Goal: Task Accomplishment & Management: Manage account settings

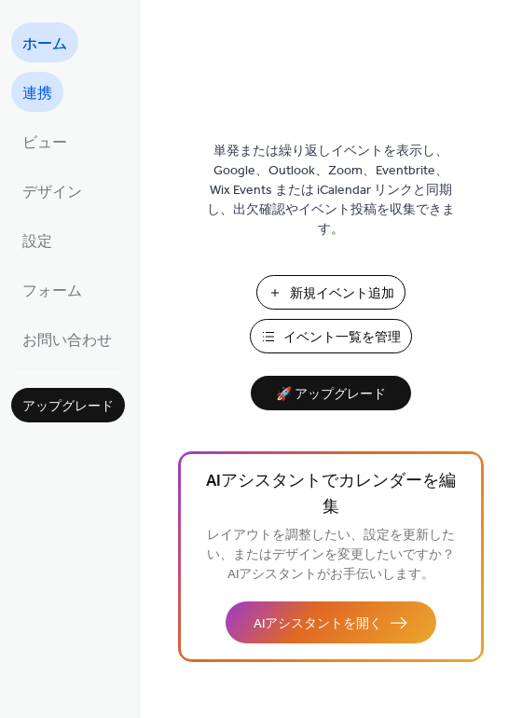
click at [36, 101] on span "連携" at bounding box center [37, 93] width 30 height 29
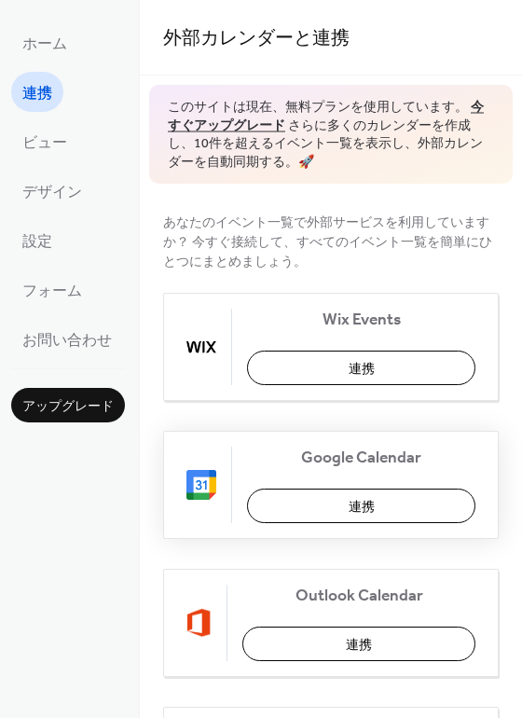
click at [268, 507] on button "連携" at bounding box center [361, 505] width 228 height 34
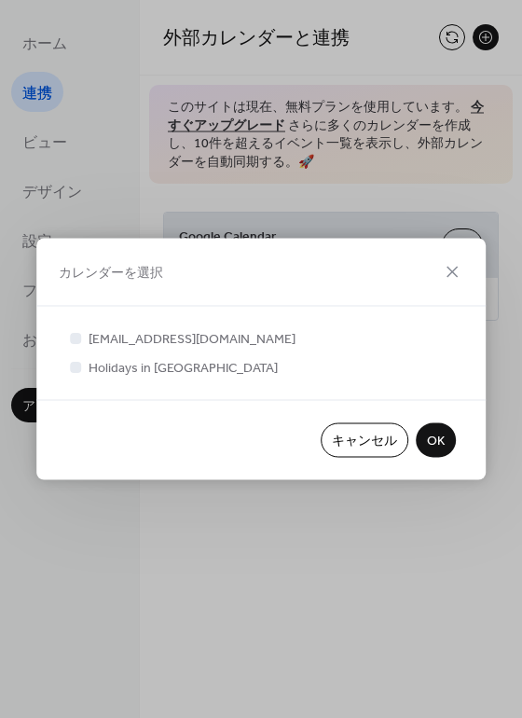
click at [418, 446] on button "OK" at bounding box center [436, 440] width 40 height 34
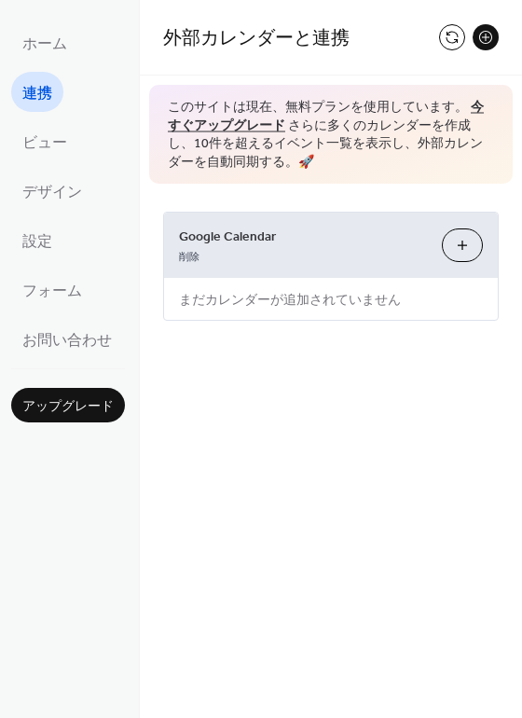
click at [473, 248] on button "カレンダーを選択" at bounding box center [462, 245] width 41 height 34
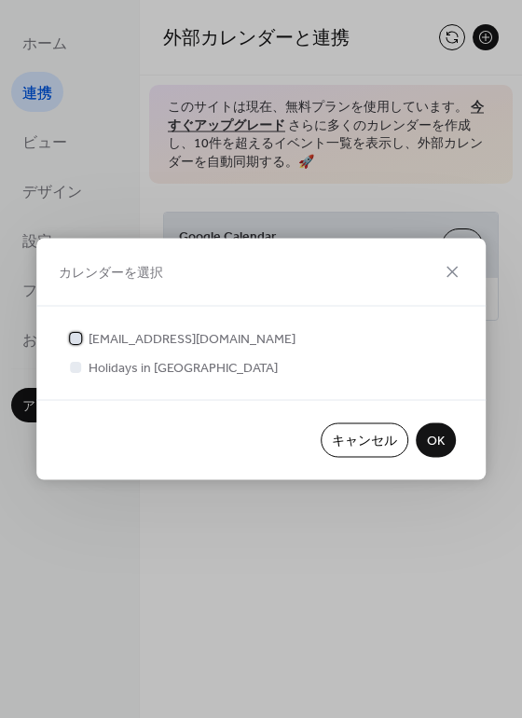
click at [230, 336] on span "connect.yudai.wp@gmail.com" at bounding box center [192, 340] width 207 height 20
click at [129, 365] on span "Holidays in Japan" at bounding box center [183, 369] width 189 height 20
click at [132, 369] on span "Holidays in Japan" at bounding box center [183, 369] width 189 height 20
click at [73, 365] on div at bounding box center [75, 366] width 11 height 11
click at [119, 365] on span "Holidays in Japan" at bounding box center [183, 369] width 189 height 20
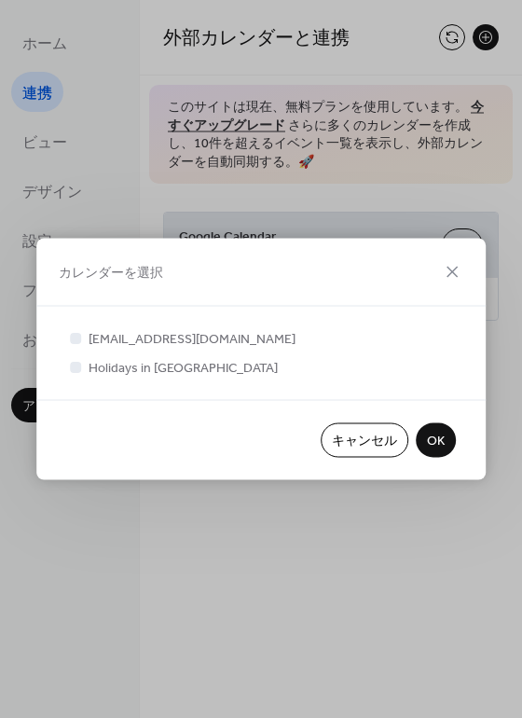
click at [432, 442] on span "OK" at bounding box center [436, 442] width 18 height 20
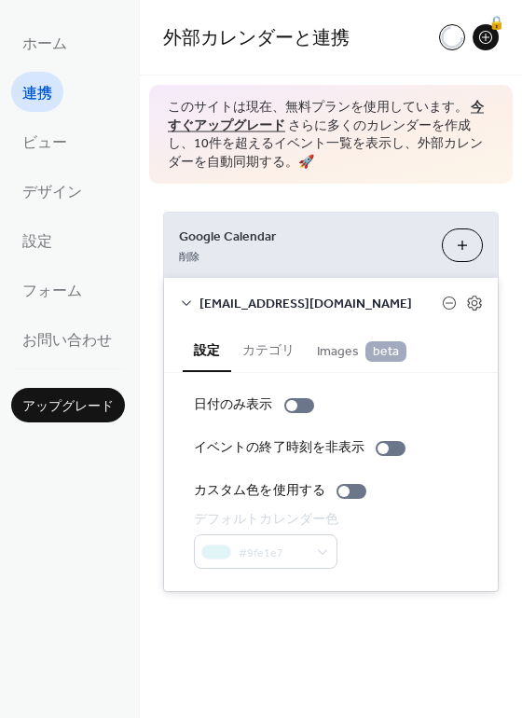
click at [286, 544] on div "#9fe1e7" at bounding box center [268, 551] width 148 height 34
click at [240, 342] on button "カテゴリ" at bounding box center [268, 348] width 75 height 43
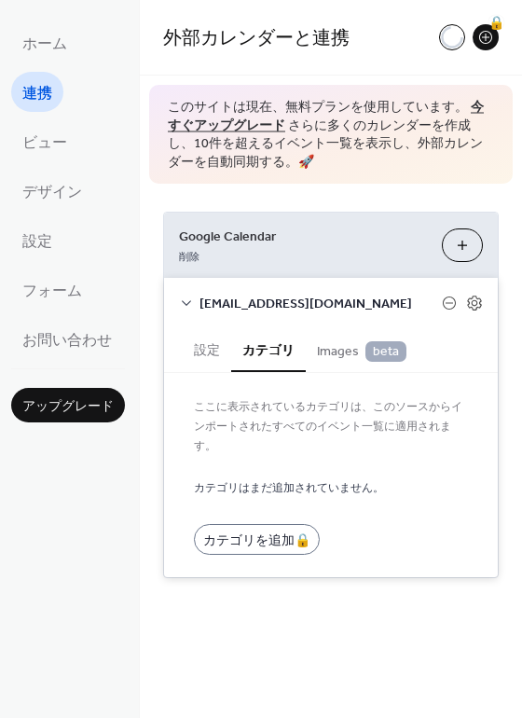
click at [313, 350] on button "Images beta" at bounding box center [362, 349] width 112 height 44
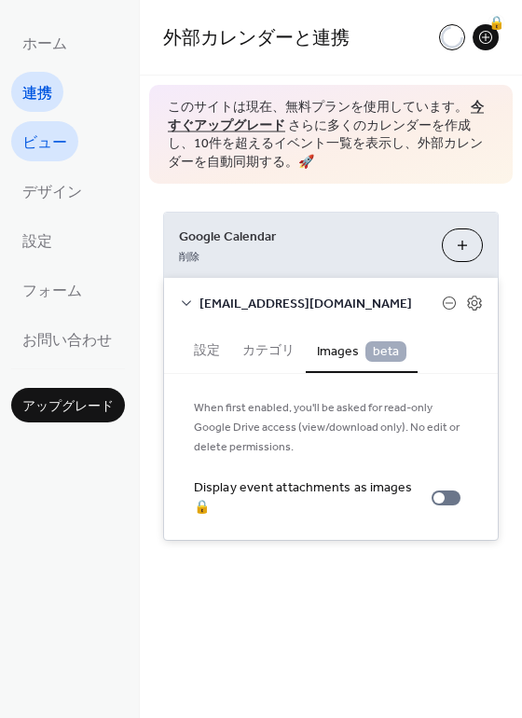
click at [62, 137] on span "ビュー" at bounding box center [44, 143] width 45 height 29
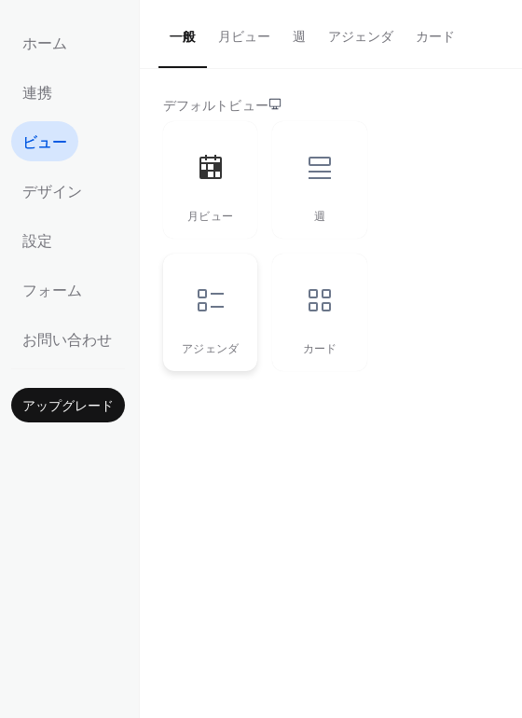
click at [217, 305] on icon at bounding box center [211, 300] width 30 height 30
click at [196, 169] on icon at bounding box center [211, 168] width 30 height 30
click at [315, 149] on div at bounding box center [320, 168] width 56 height 56
click at [329, 307] on icon at bounding box center [320, 300] width 30 height 30
click at [192, 309] on div at bounding box center [211, 300] width 56 height 56
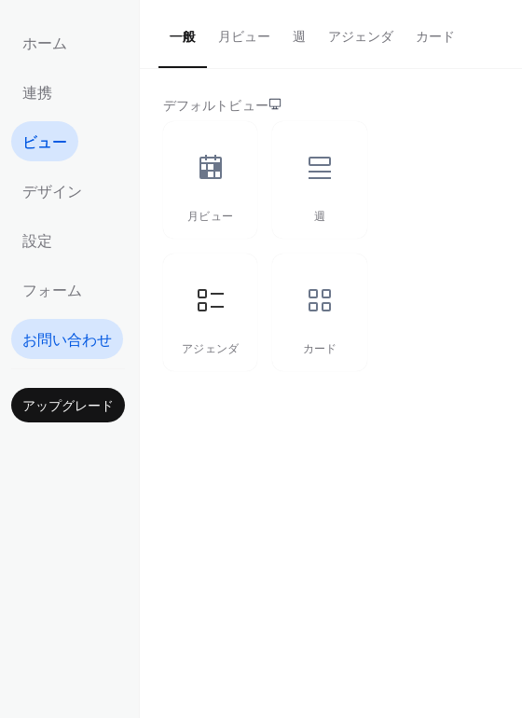
click at [79, 327] on span "お問い合わせ" at bounding box center [66, 340] width 89 height 29
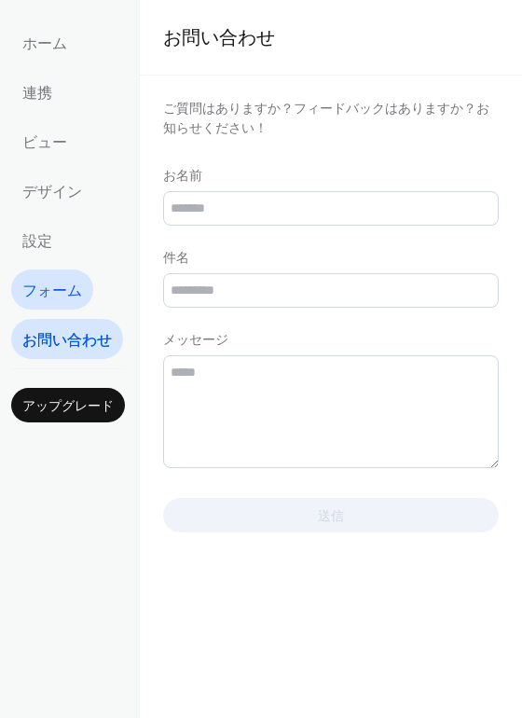
click at [78, 289] on span "フォーム" at bounding box center [52, 291] width 60 height 29
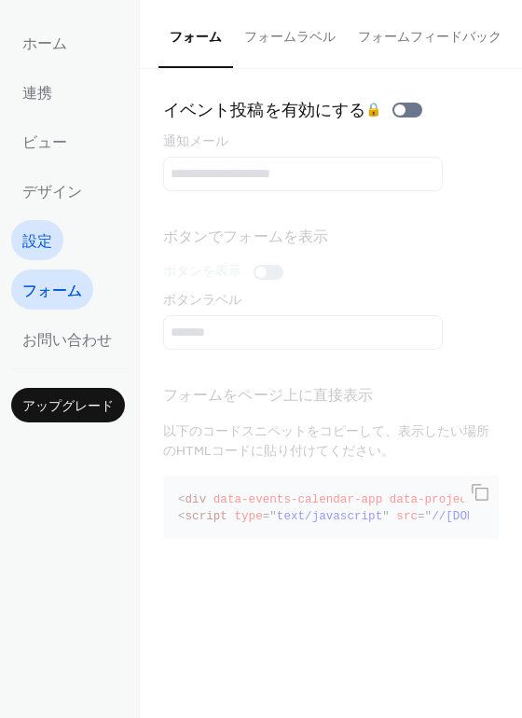
click at [45, 239] on span "設定" at bounding box center [37, 241] width 30 height 29
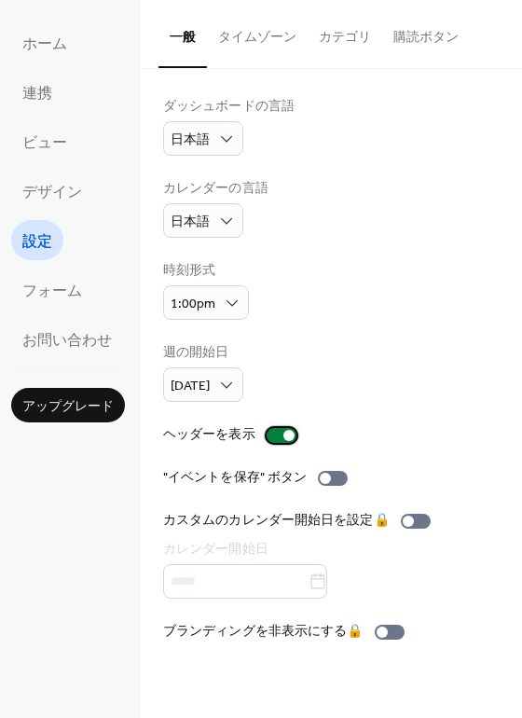
click at [299, 425] on label "ヘッダーを表示" at bounding box center [233, 435] width 141 height 20
click at [281, 437] on div at bounding box center [282, 435] width 30 height 15
click at [336, 478] on div at bounding box center [333, 478] width 30 height 15
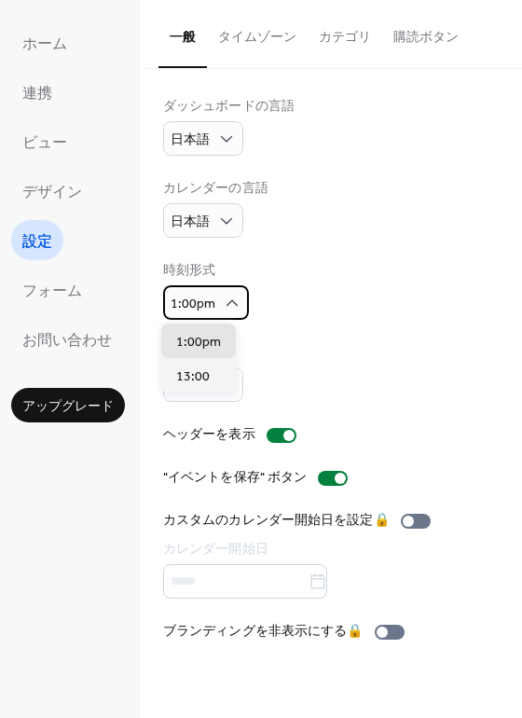
click at [213, 311] on div "1:00pm" at bounding box center [206, 302] width 86 height 34
click at [292, 317] on div "時刻形式 1:00pm" at bounding box center [331, 290] width 336 height 59
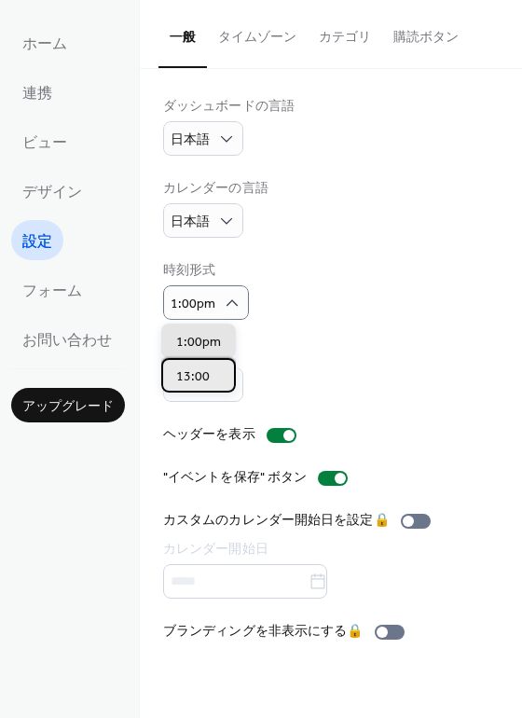
click at [209, 373] on div "13:00" at bounding box center [198, 375] width 75 height 34
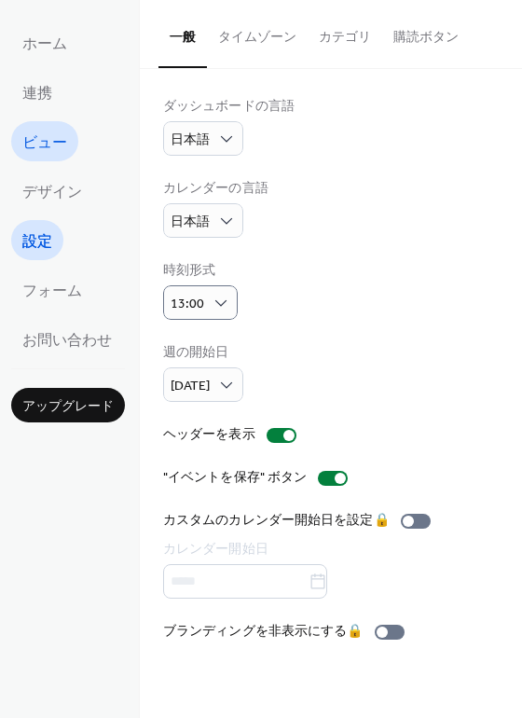
click at [46, 144] on span "ビュー" at bounding box center [44, 143] width 45 height 29
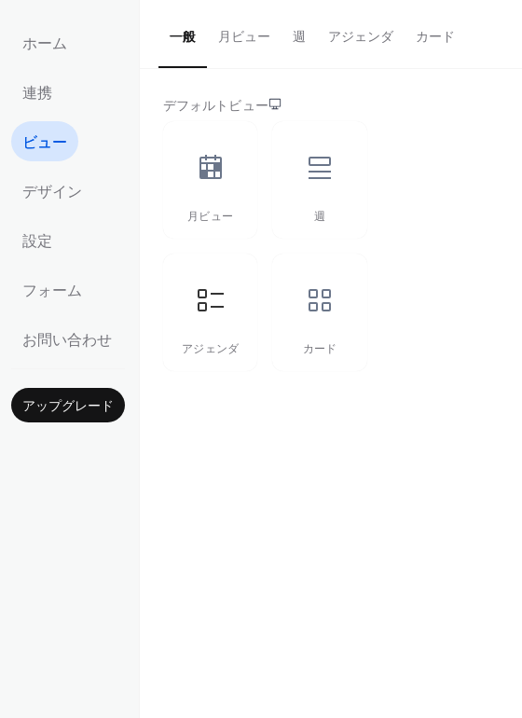
click at [252, 8] on button "月ビュー" at bounding box center [244, 33] width 75 height 66
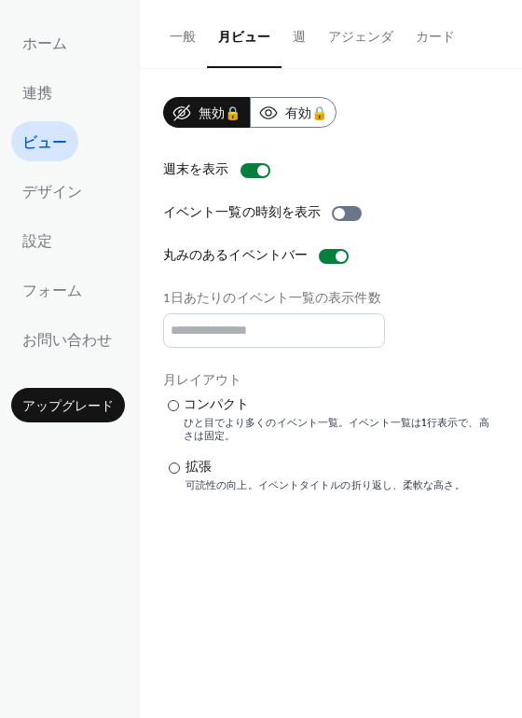
click at [298, 43] on button "週" at bounding box center [298, 33] width 35 height 66
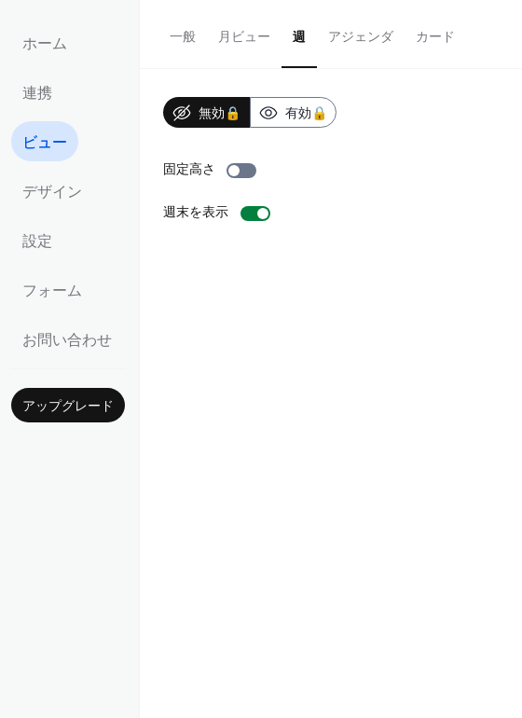
click at [360, 51] on button "アジェンダ" at bounding box center [361, 33] width 88 height 66
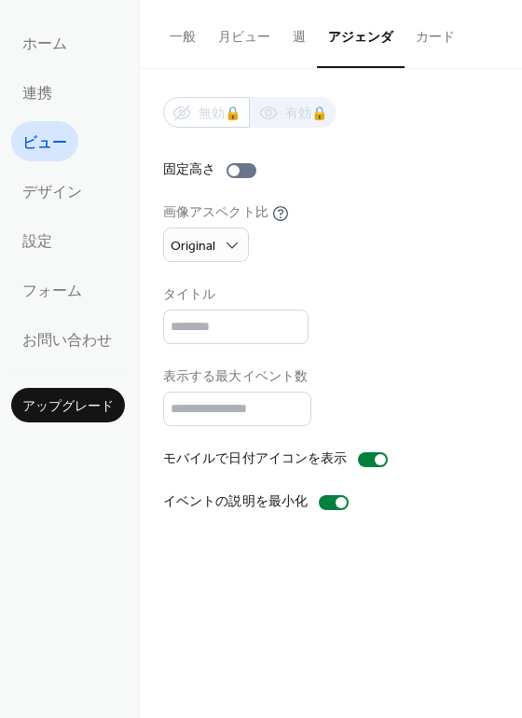
click at [422, 52] on button "カード" at bounding box center [435, 33] width 62 height 66
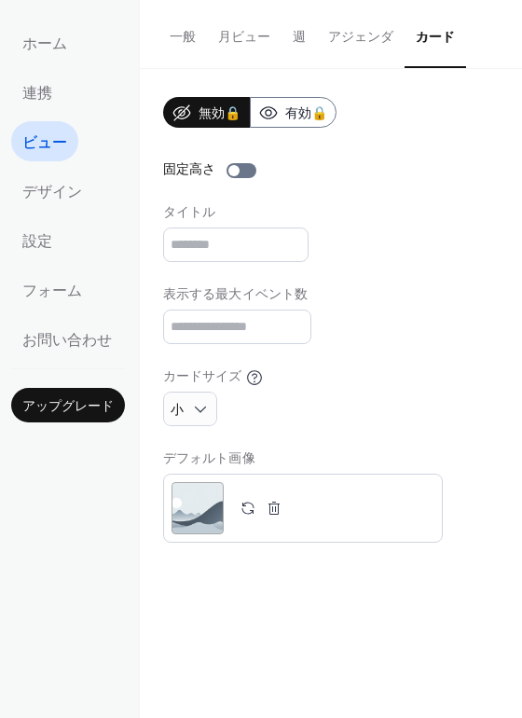
click at [245, 44] on button "月ビュー" at bounding box center [244, 33] width 75 height 66
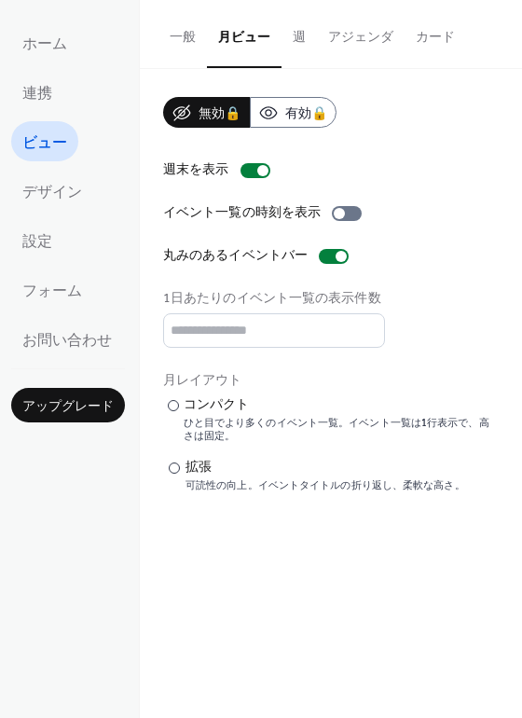
click at [171, 43] on button "一般" at bounding box center [182, 33] width 48 height 66
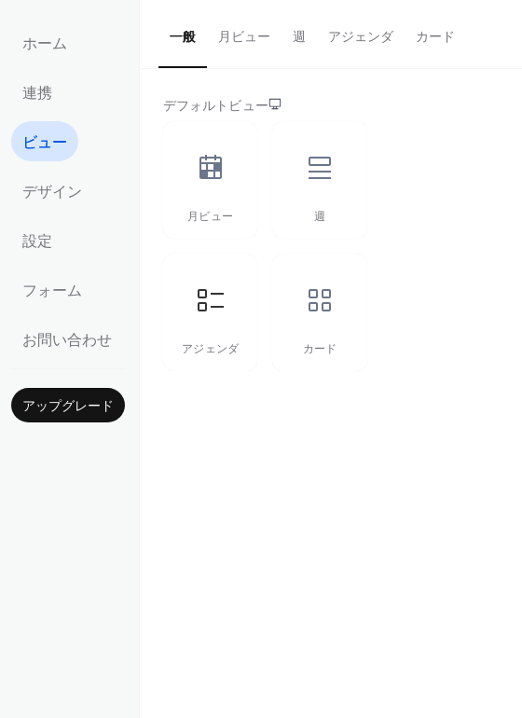
click at [228, 37] on button "月ビュー" at bounding box center [244, 33] width 75 height 66
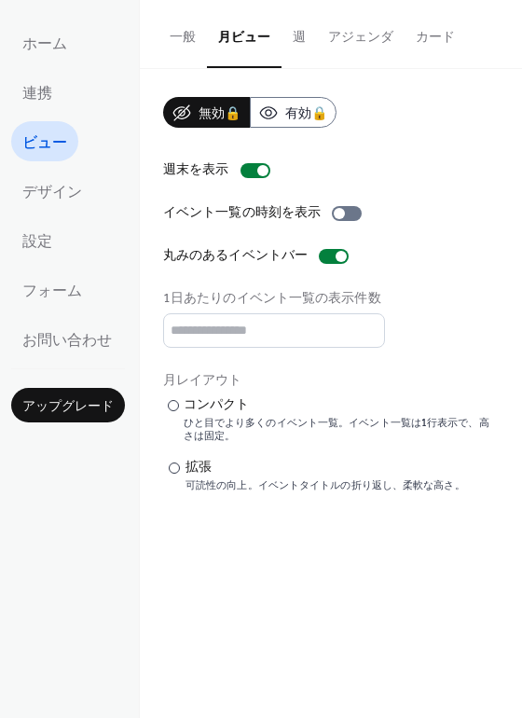
click at [350, 43] on button "アジェンダ" at bounding box center [361, 33] width 88 height 66
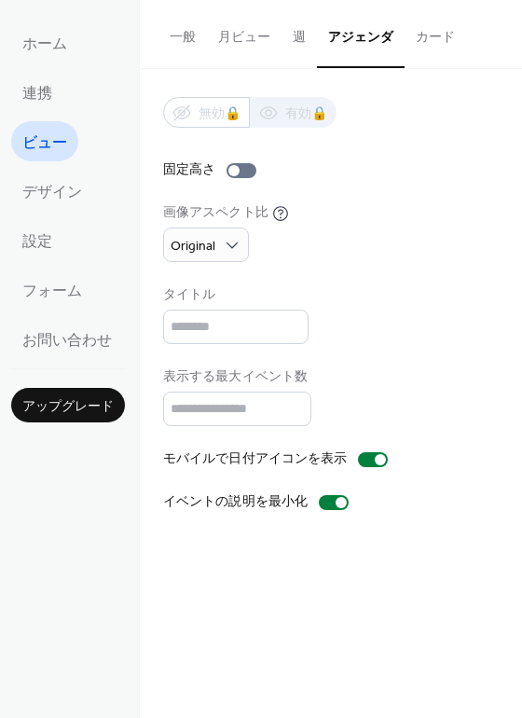
click at [431, 28] on button "カード" at bounding box center [435, 33] width 62 height 66
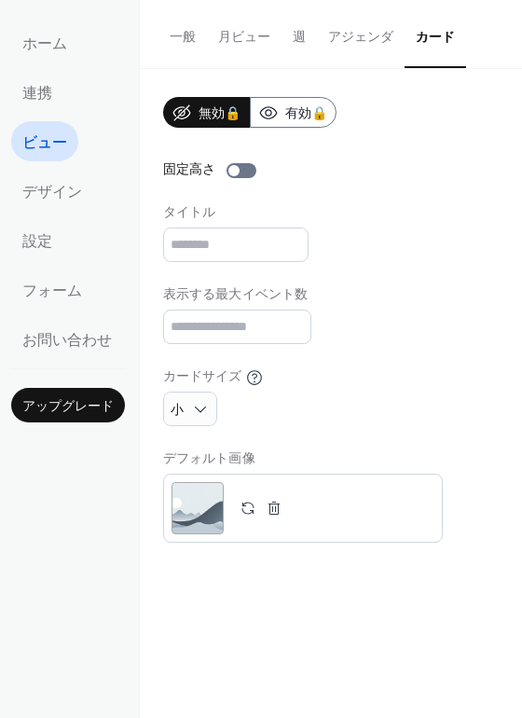
click at [309, 30] on button "週" at bounding box center [298, 33] width 35 height 66
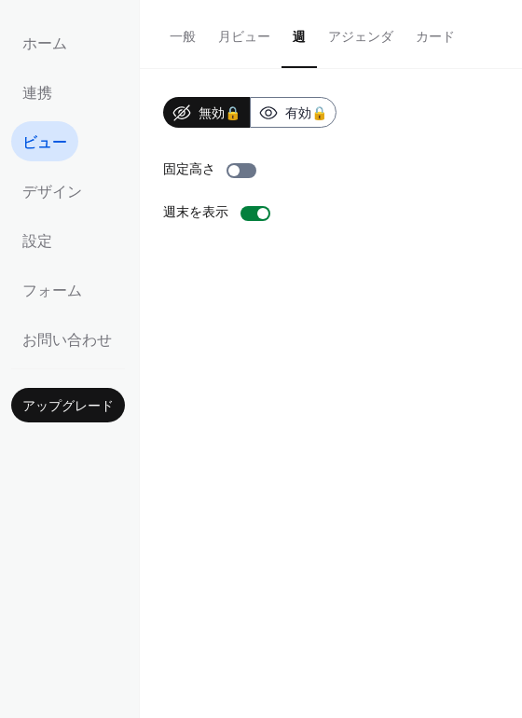
click at [227, 35] on button "月ビュー" at bounding box center [244, 33] width 75 height 66
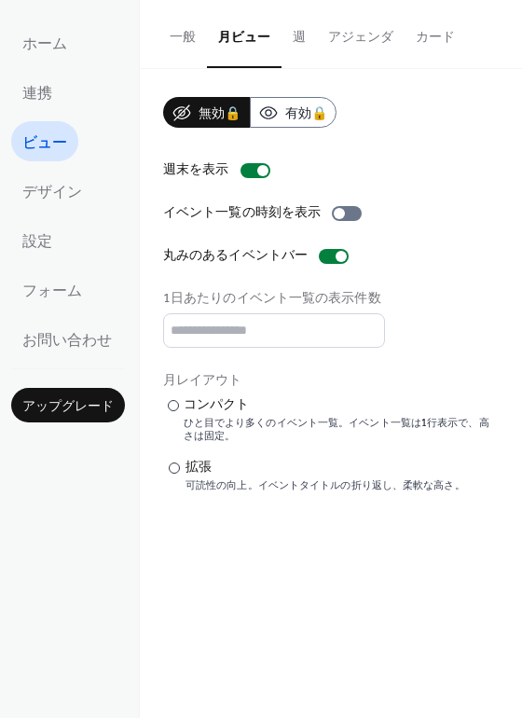
click at [357, 38] on button "アジェンダ" at bounding box center [361, 33] width 88 height 66
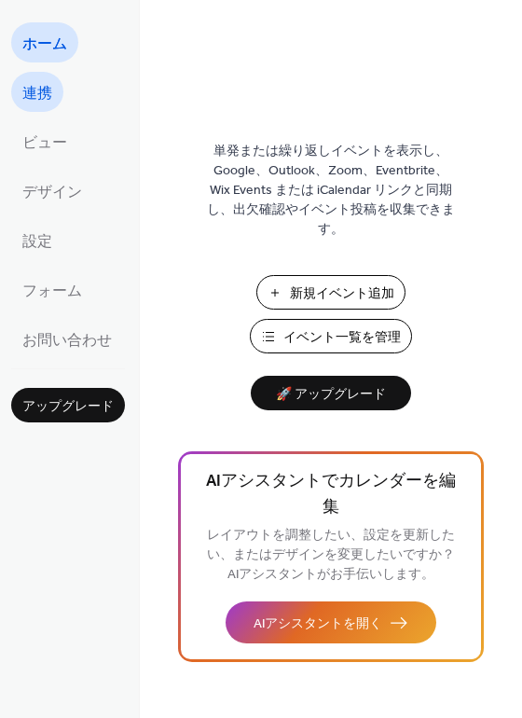
click at [40, 93] on span "連携" at bounding box center [37, 93] width 30 height 29
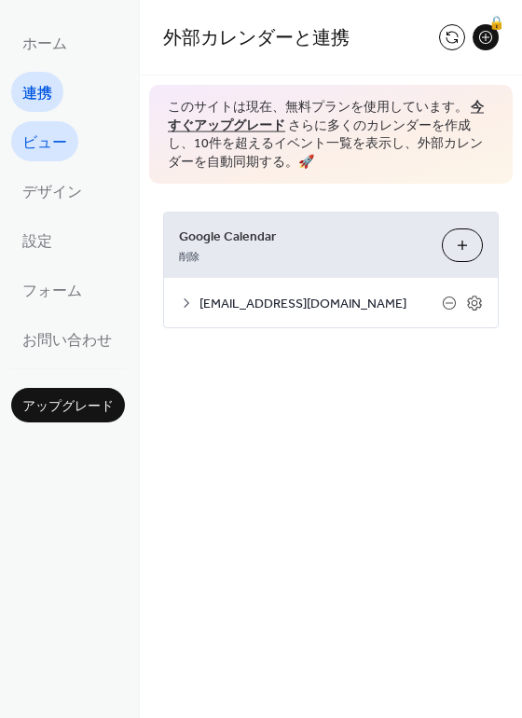
click at [44, 156] on span "ビュー" at bounding box center [44, 143] width 45 height 29
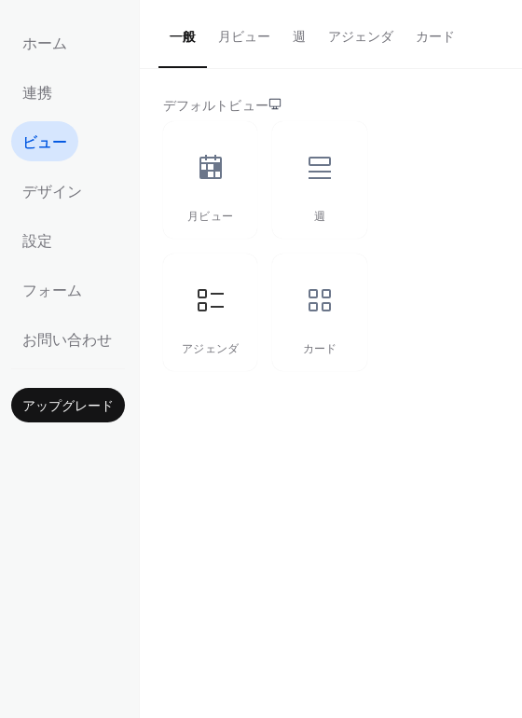
click at [326, 25] on button "アジェンダ" at bounding box center [361, 33] width 88 height 66
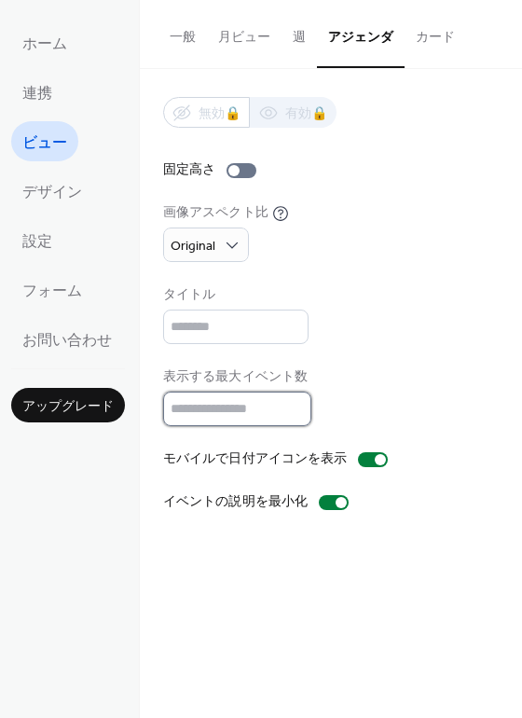
click at [258, 398] on input "**" at bounding box center [237, 408] width 148 height 34
click at [299, 413] on input "**" at bounding box center [237, 408] width 148 height 34
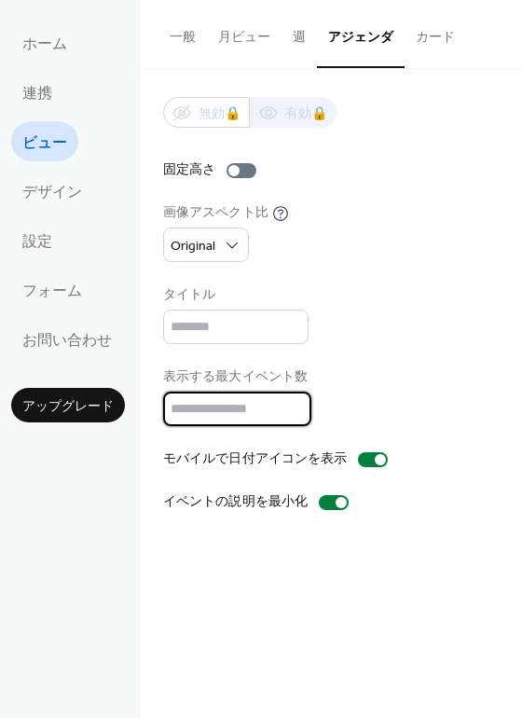
click at [299, 413] on input "**" at bounding box center [237, 408] width 148 height 34
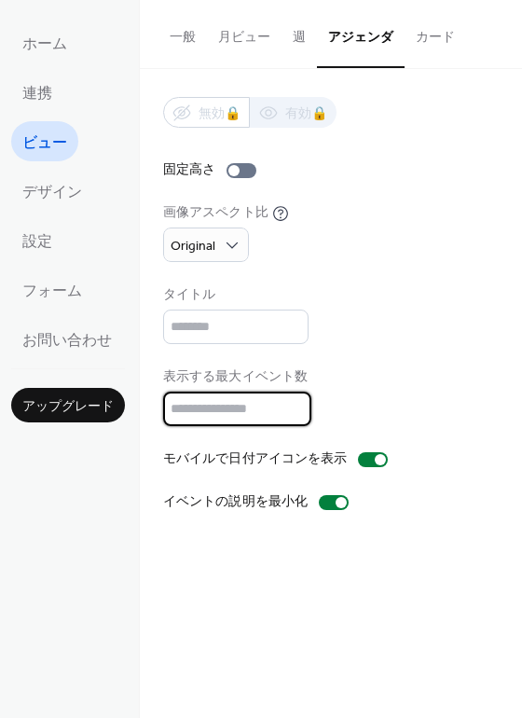
click at [299, 413] on input "**" at bounding box center [237, 408] width 148 height 34
click at [299, 413] on input "*" at bounding box center [237, 408] width 148 height 34
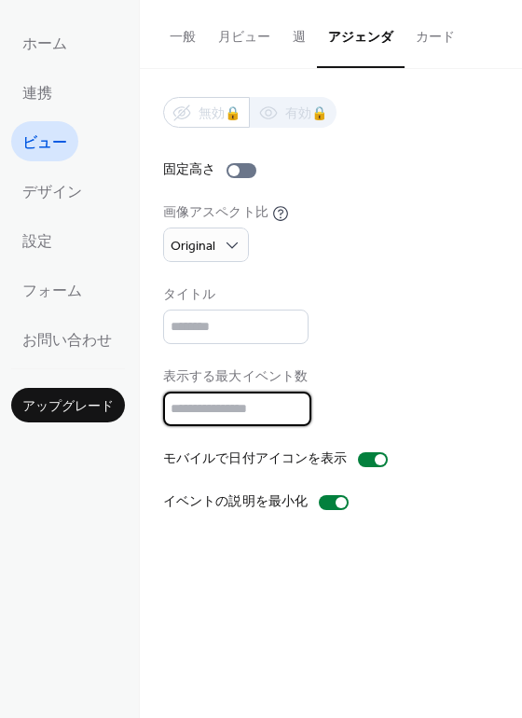
type input "*"
click at [299, 413] on input "*" at bounding box center [237, 408] width 148 height 34
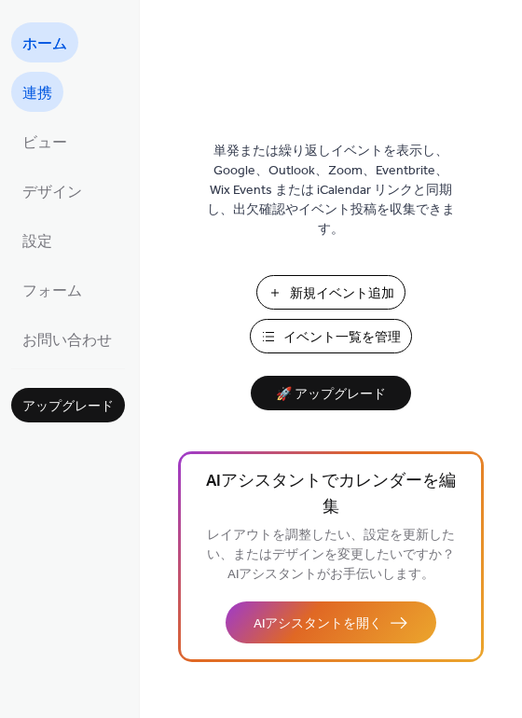
click at [45, 91] on span "連携" at bounding box center [37, 93] width 30 height 29
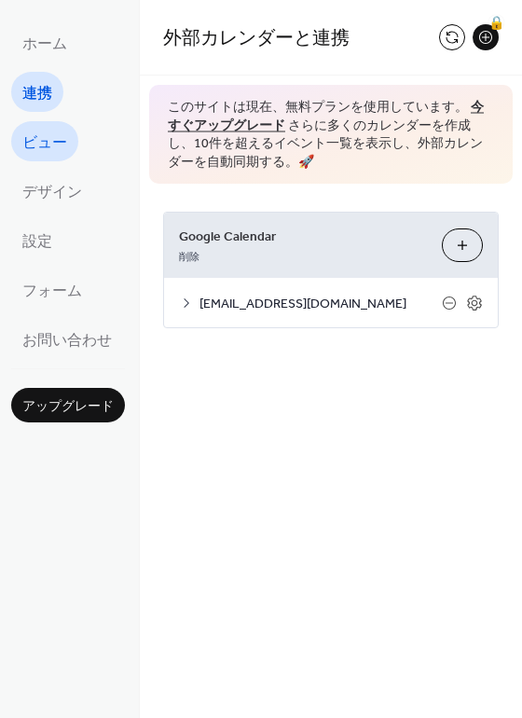
click at [44, 133] on span "ビュー" at bounding box center [44, 143] width 45 height 29
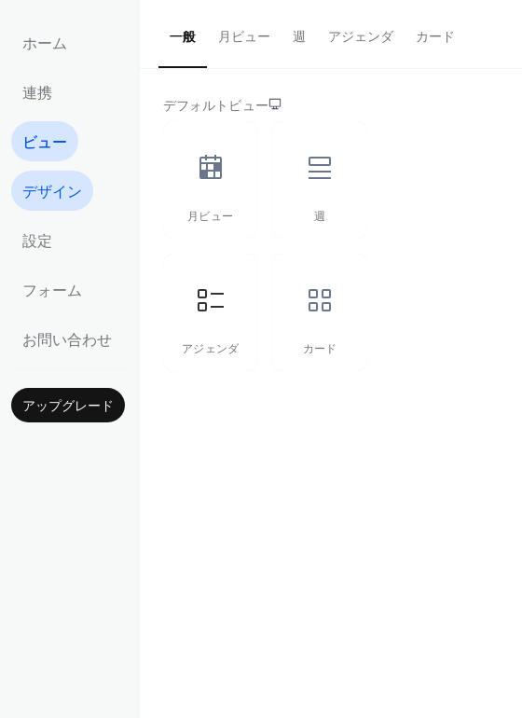
click at [54, 186] on span "デザイン" at bounding box center [52, 192] width 60 height 29
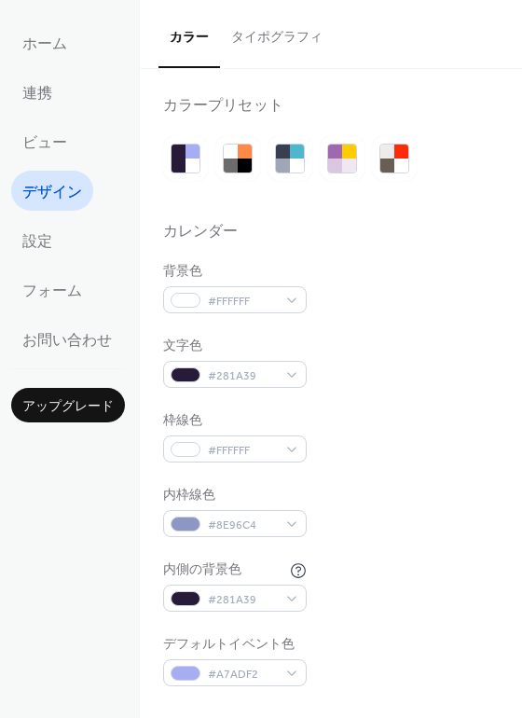
click at [54, 186] on span "デザイン" at bounding box center [52, 192] width 60 height 29
click at [291, 157] on div at bounding box center [297, 151] width 14 height 14
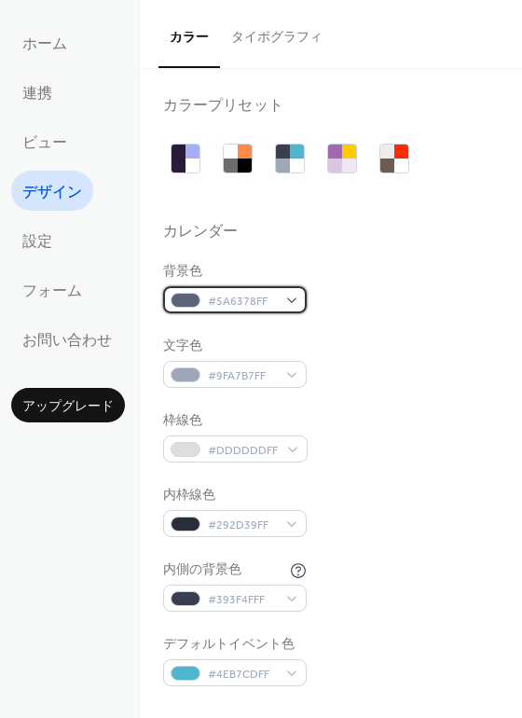
click at [232, 303] on span "#5A6378FF" at bounding box center [242, 302] width 69 height 20
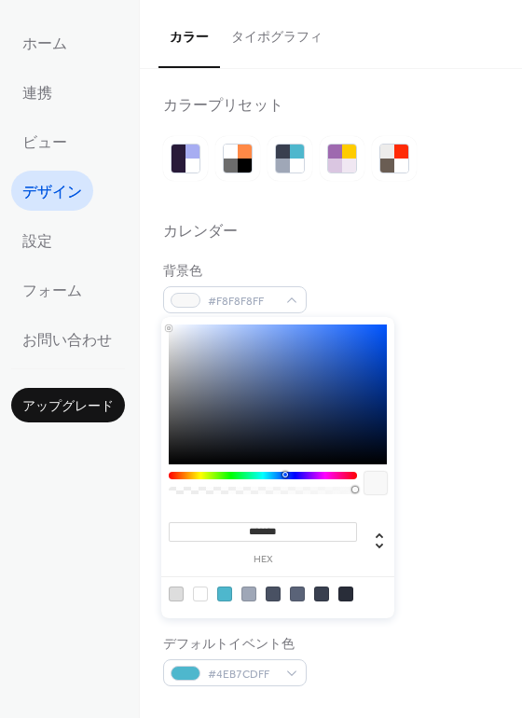
type input "*******"
drag, startPoint x: 229, startPoint y: 357, endPoint x: 110, endPoint y: 309, distance: 128.4
click at [110, 309] on body "ホーム 連携 ビュー デザイン 設定 フォーム お問い合わせ アップグレード デザイン アップグレード カラー タイポグラフィ カラープリセット カレンダー …" at bounding box center [261, 359] width 522 height 718
click at [286, 267] on div "背景色" at bounding box center [233, 272] width 140 height 20
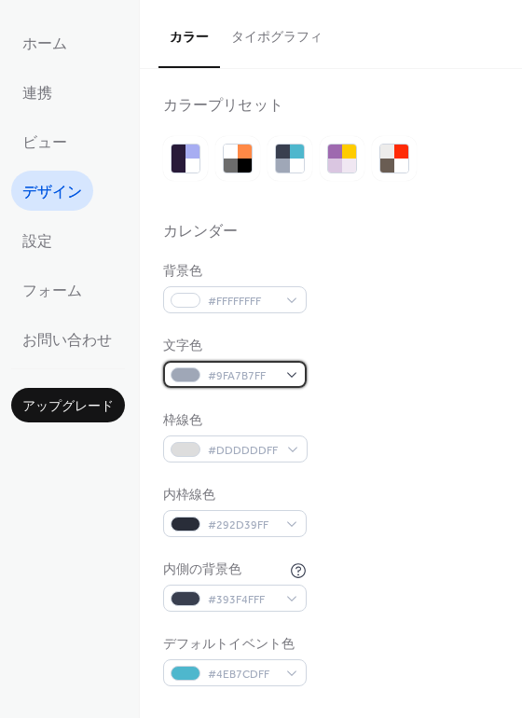
click at [226, 383] on span "#9FA7B7FF" at bounding box center [242, 376] width 69 height 20
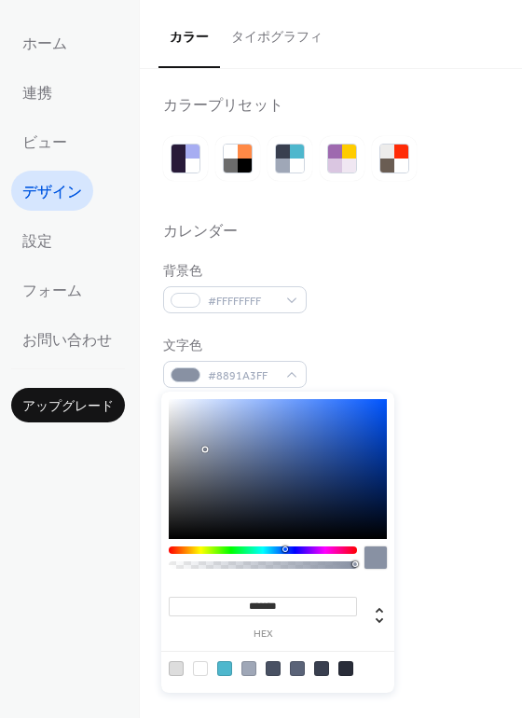
type input "*******"
drag, startPoint x: 206, startPoint y: 449, endPoint x: 187, endPoint y: 499, distance: 52.8
click at [187, 499] on div at bounding box center [278, 469] width 218 height 140
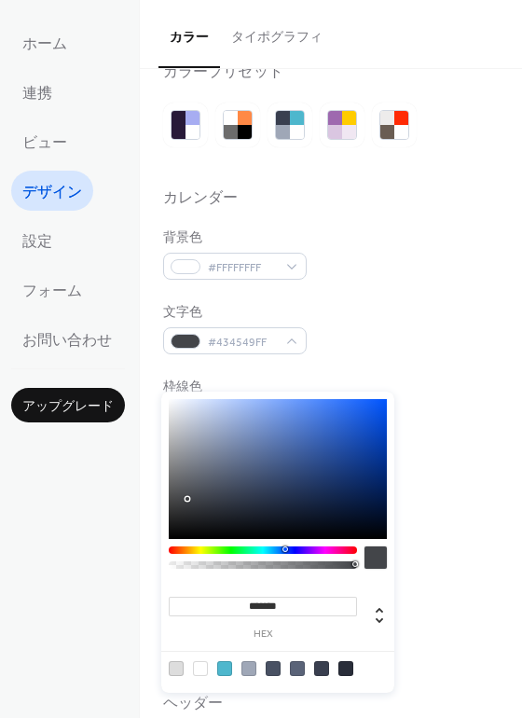
click at [324, 258] on div "背景色 #FFFFFFFF" at bounding box center [331, 253] width 336 height 51
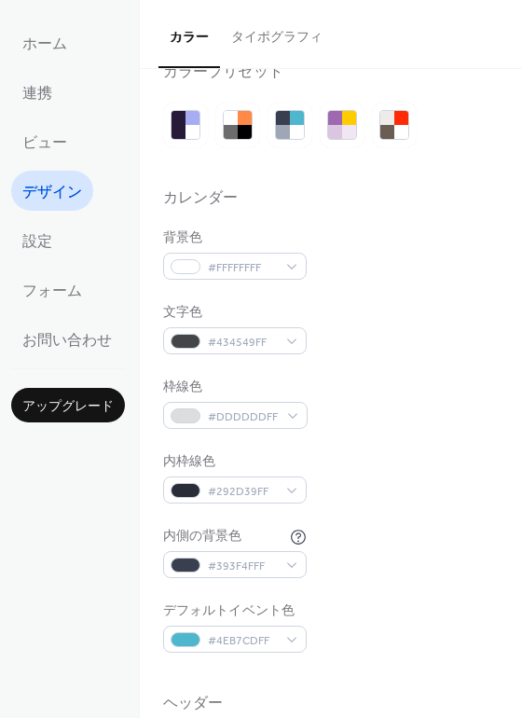
click at [324, 258] on div "背景色 #FFFFFFFF" at bounding box center [331, 253] width 336 height 51
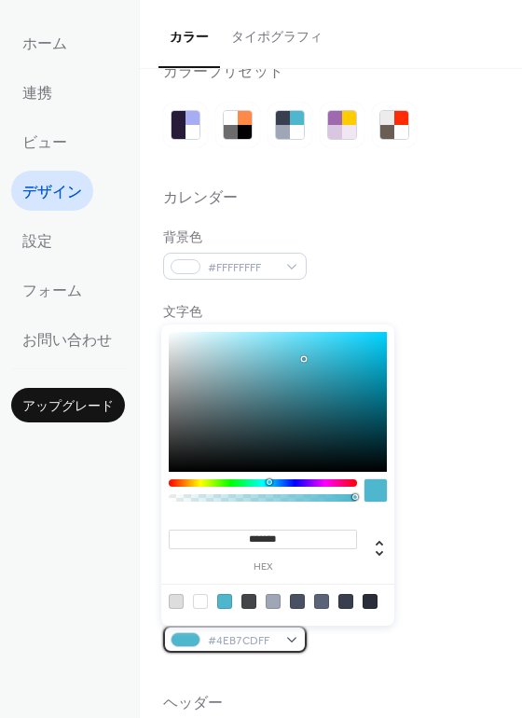
click at [202, 639] on div "#4EB7CDFF" at bounding box center [235, 638] width 144 height 27
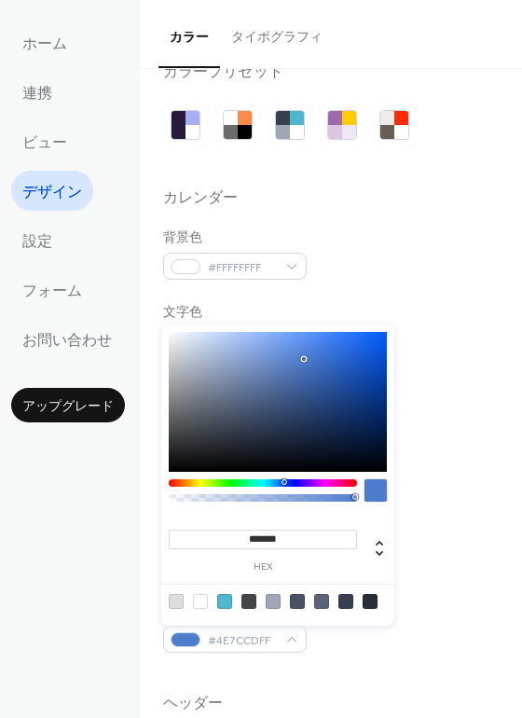
click at [283, 480] on div at bounding box center [263, 482] width 188 height 7
click at [331, 377] on div at bounding box center [278, 402] width 218 height 140
click at [336, 399] on div at bounding box center [278, 402] width 218 height 140
type input "*******"
click at [341, 405] on div at bounding box center [278, 402] width 218 height 140
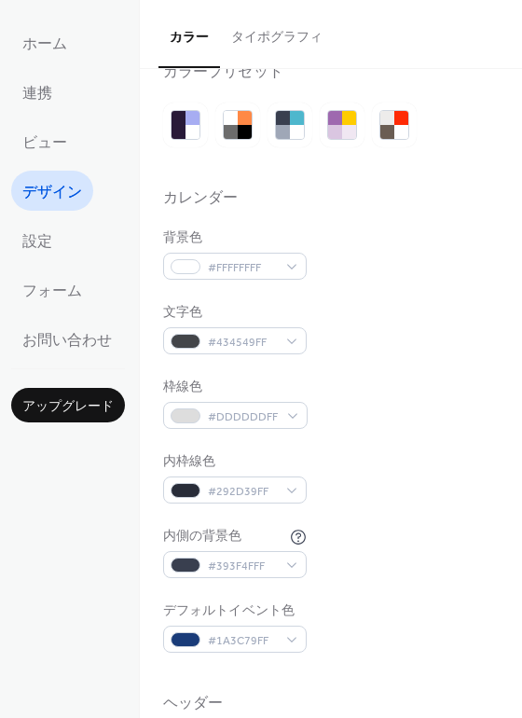
click at [295, 224] on div at bounding box center [331, 220] width 336 height 15
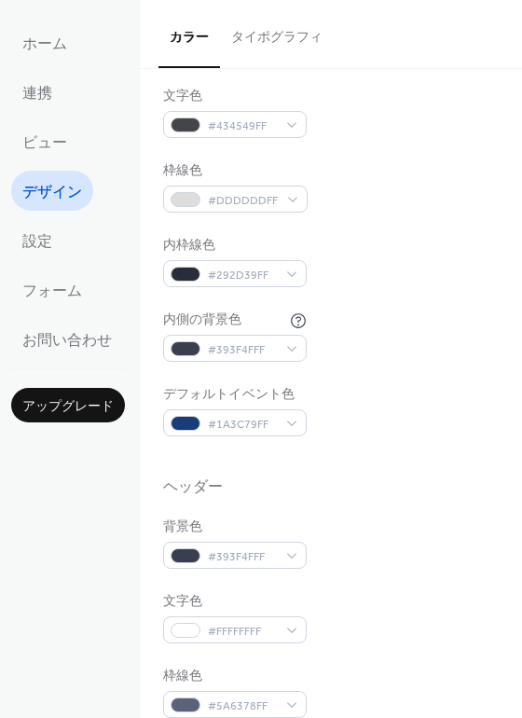
scroll to position [253, 0]
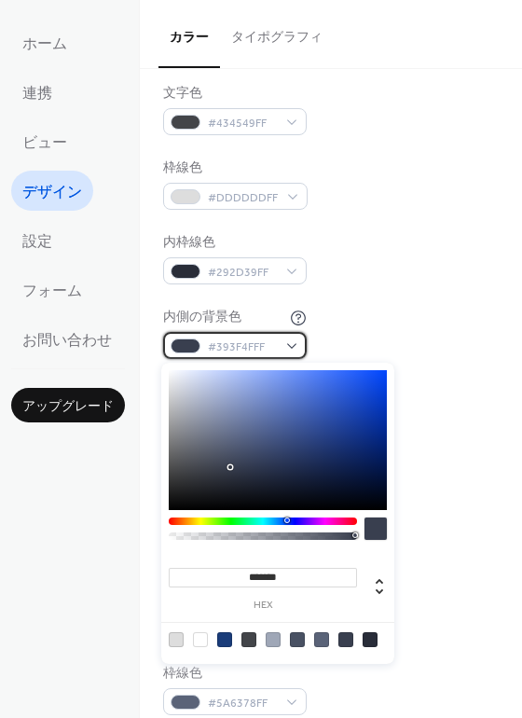
click at [213, 345] on span "#393F4FFF" at bounding box center [242, 347] width 69 height 20
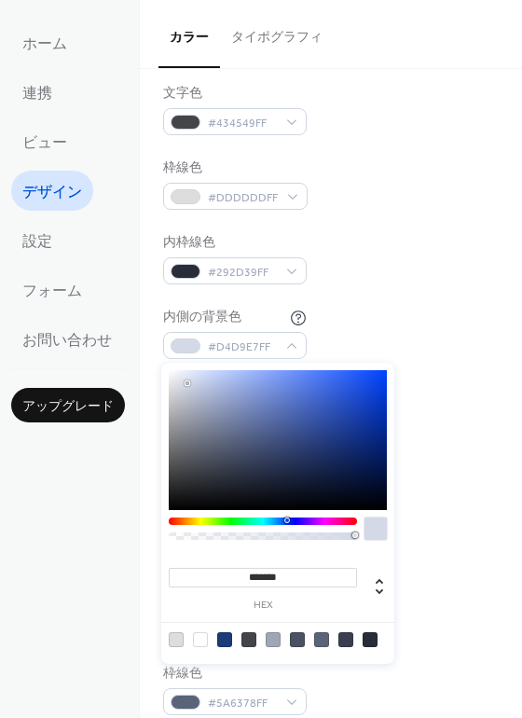
type input "*******"
drag, startPoint x: 241, startPoint y: 419, endPoint x: 138, endPoint y: 352, distance: 123.3
click at [138, 352] on body "ホーム 連携 ビュー デザイン 設定 フォーム お問い合わせ アップグレード デザイン アップグレード カラー タイポグラフィ カラープリセット カレンダー …" at bounding box center [261, 359] width 522 height 718
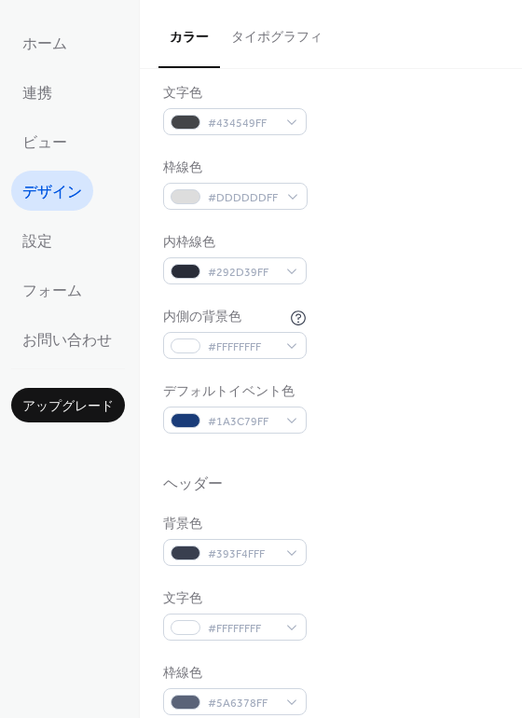
click at [349, 241] on div "内枠線色 #292D39FF" at bounding box center [331, 258] width 336 height 51
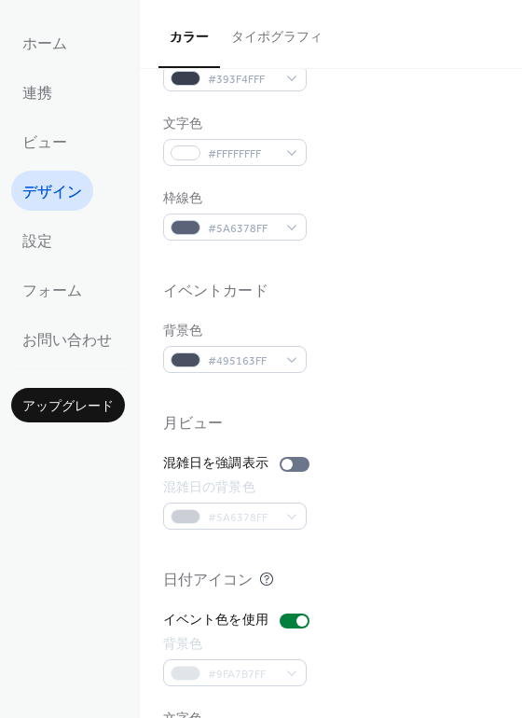
scroll to position [798, 0]
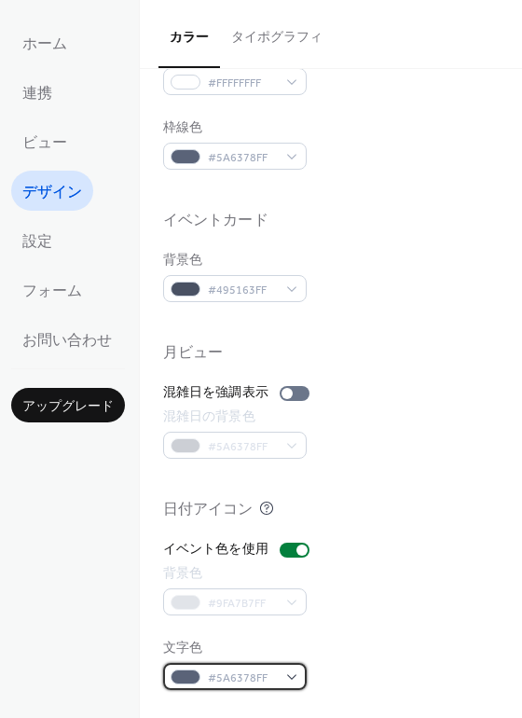
click at [199, 682] on div "#5A6378FF" at bounding box center [235, 676] width 144 height 27
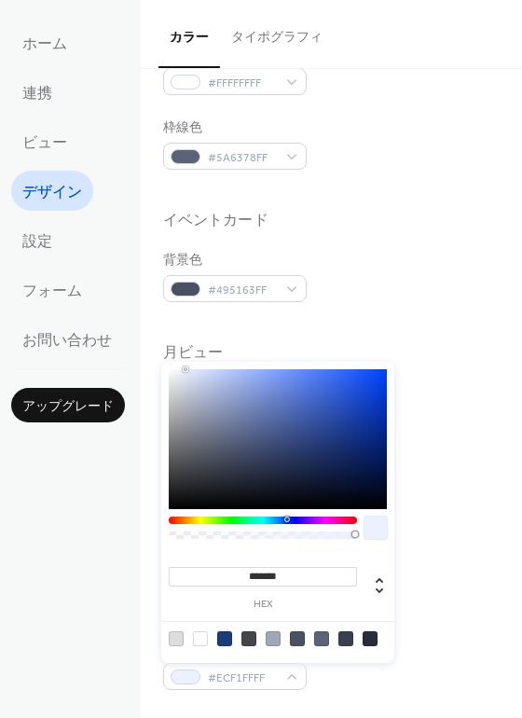
type input "*******"
drag, startPoint x: 262, startPoint y: 448, endPoint x: 119, endPoint y: 316, distance: 194.6
click at [119, 316] on body "ホーム 連携 ビュー デザイン 設定 フォーム お問い合わせ アップグレード デザイン アップグレード カラー タイポグラフィ カラープリセット カレンダー …" at bounding box center [261, 359] width 522 height 718
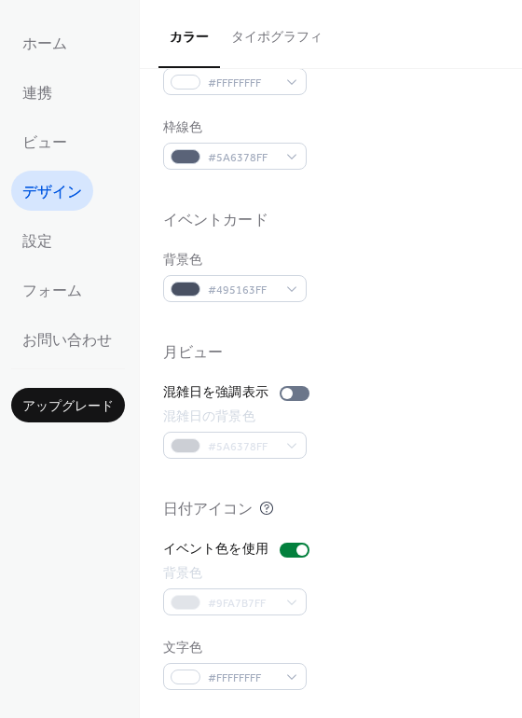
click at [319, 222] on div "イベントカード" at bounding box center [331, 224] width 336 height 24
click at [42, 237] on span "設定" at bounding box center [37, 241] width 30 height 29
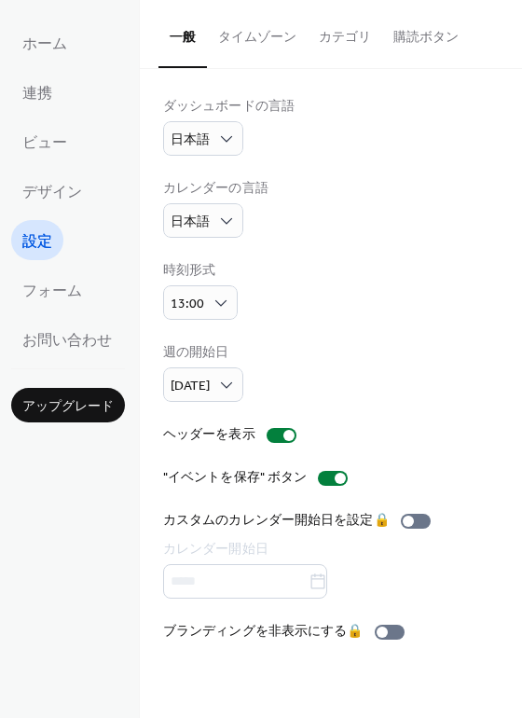
click at [219, 48] on button "タイムゾーン" at bounding box center [257, 33] width 101 height 66
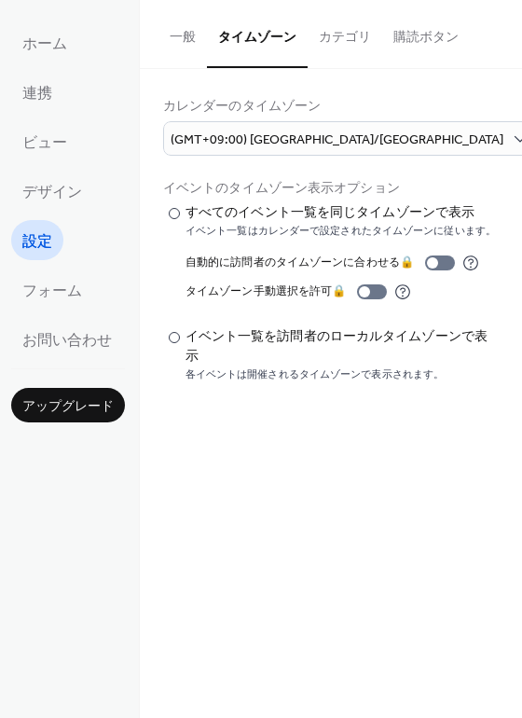
click at [309, 28] on button "カテゴリ" at bounding box center [345, 33] width 75 height 66
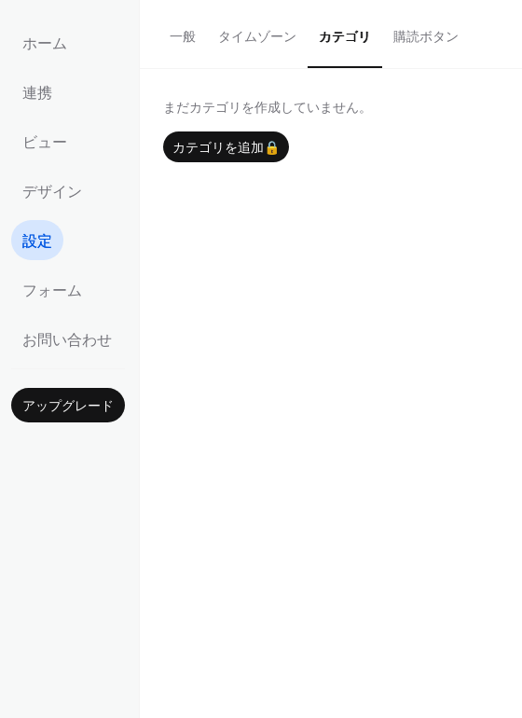
click at [426, 32] on button "購読ボタン" at bounding box center [426, 33] width 88 height 66
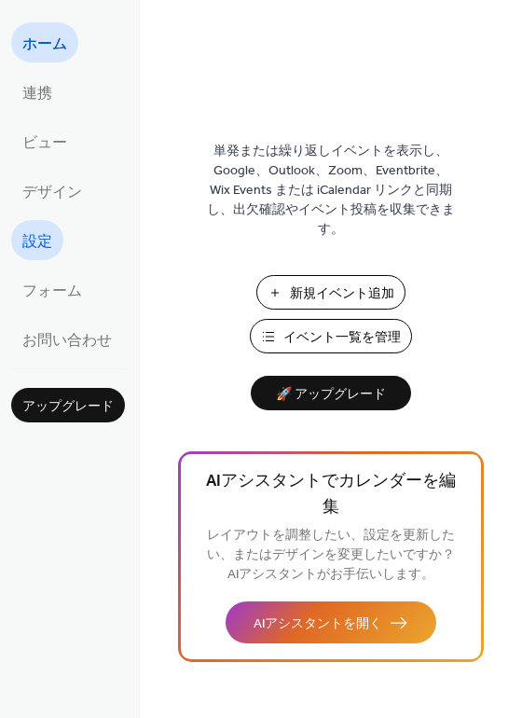
click at [29, 252] on span "設定" at bounding box center [37, 241] width 30 height 29
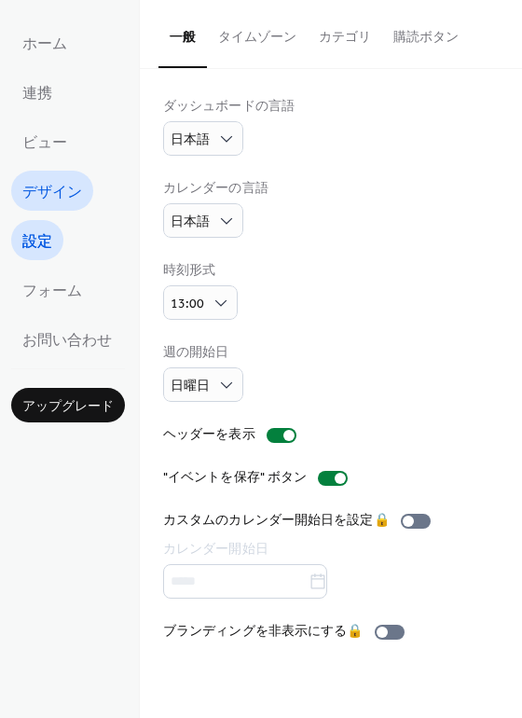
click at [39, 203] on span "デザイン" at bounding box center [52, 192] width 60 height 29
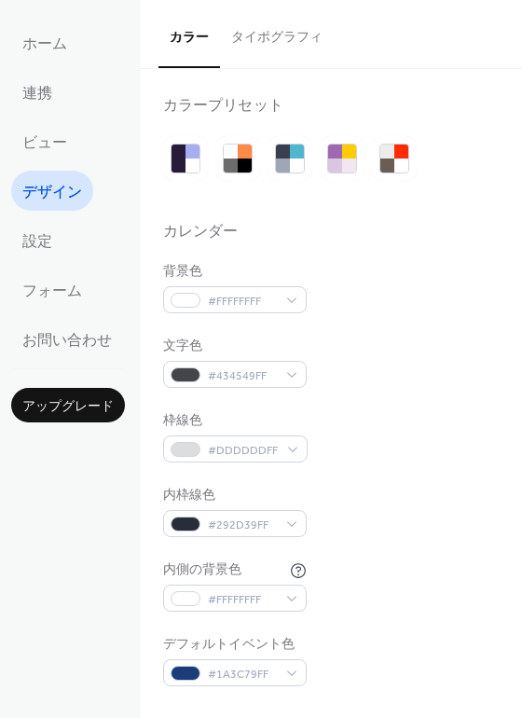
click at [270, 49] on button "タイポグラフィ" at bounding box center [277, 33] width 114 height 66
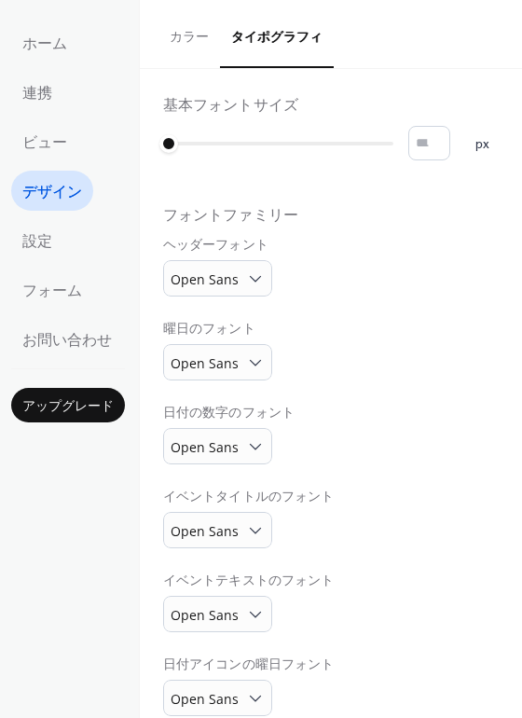
click at [193, 40] on button "カラー" at bounding box center [189, 33] width 62 height 66
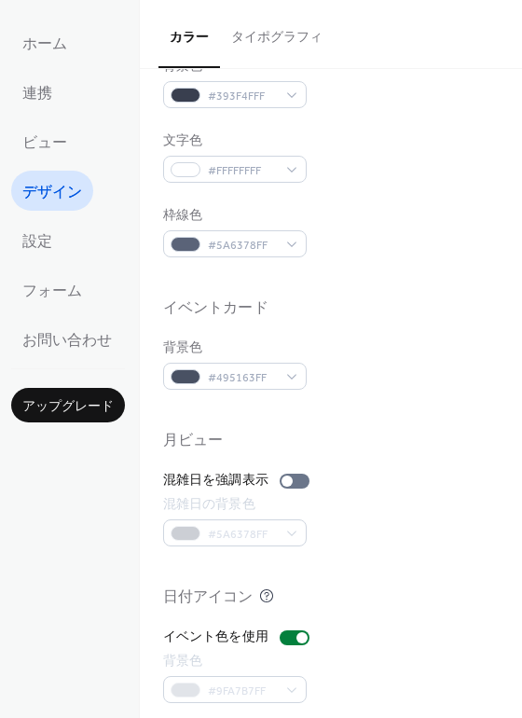
scroll to position [708, 0]
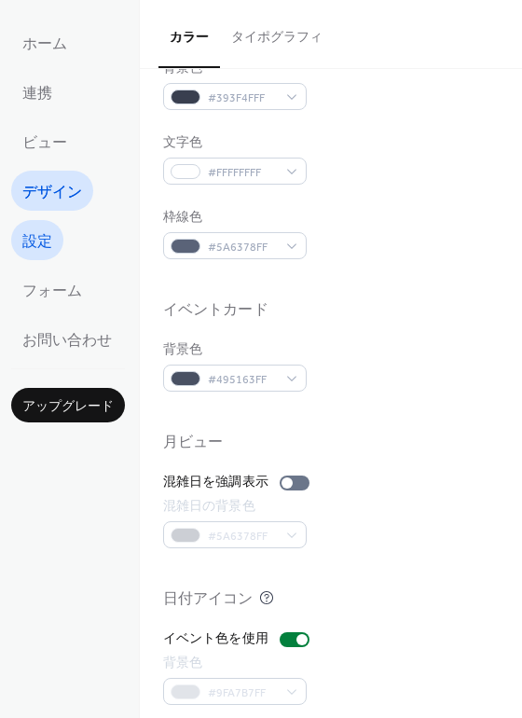
click at [42, 230] on span "設定" at bounding box center [37, 241] width 30 height 29
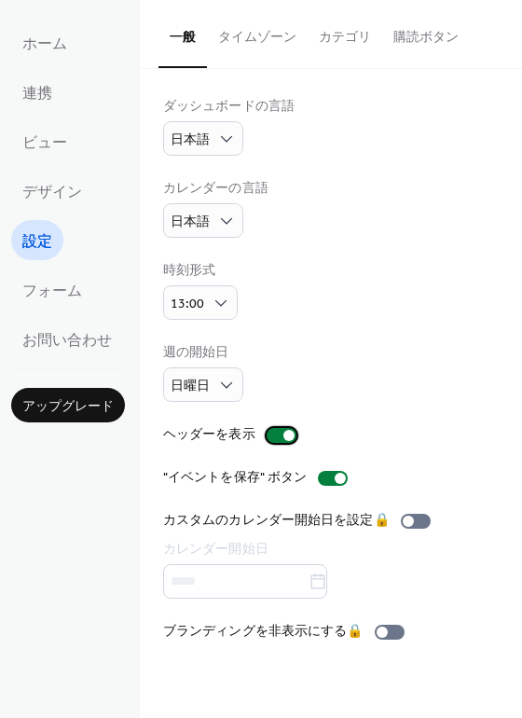
click at [276, 432] on div at bounding box center [282, 435] width 30 height 15
click at [254, 35] on button "タイムゾーン" at bounding box center [257, 33] width 101 height 66
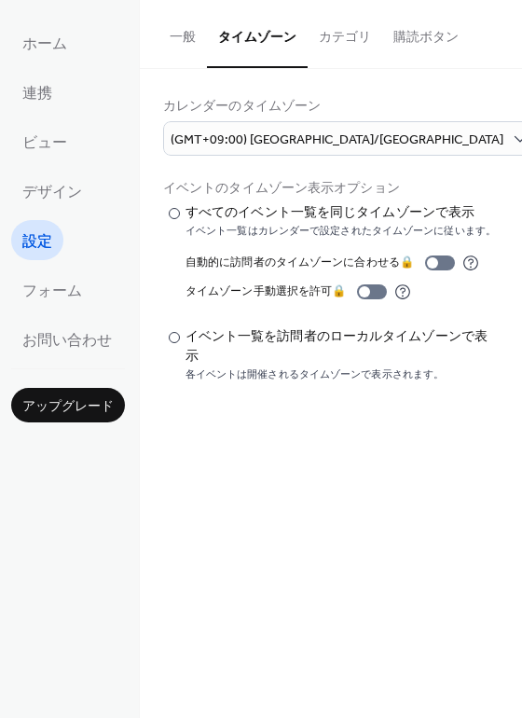
click at [318, 36] on button "カテゴリ" at bounding box center [345, 33] width 75 height 66
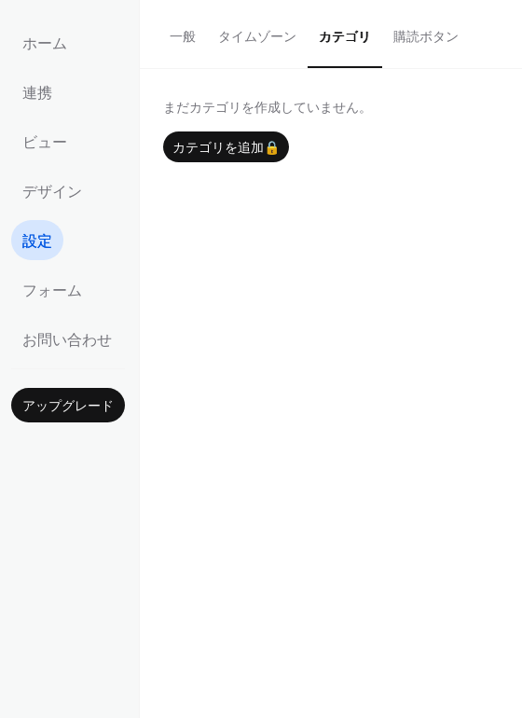
click at [405, 26] on button "購読ボタン" at bounding box center [426, 33] width 88 height 66
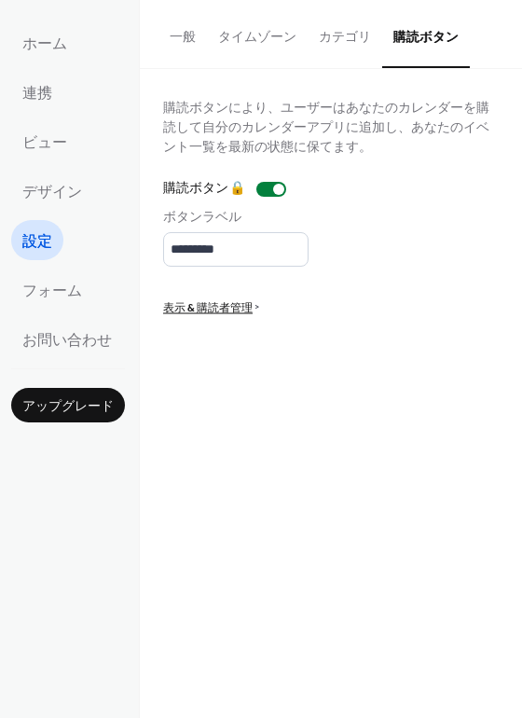
click at [185, 29] on button "一般" at bounding box center [182, 33] width 48 height 66
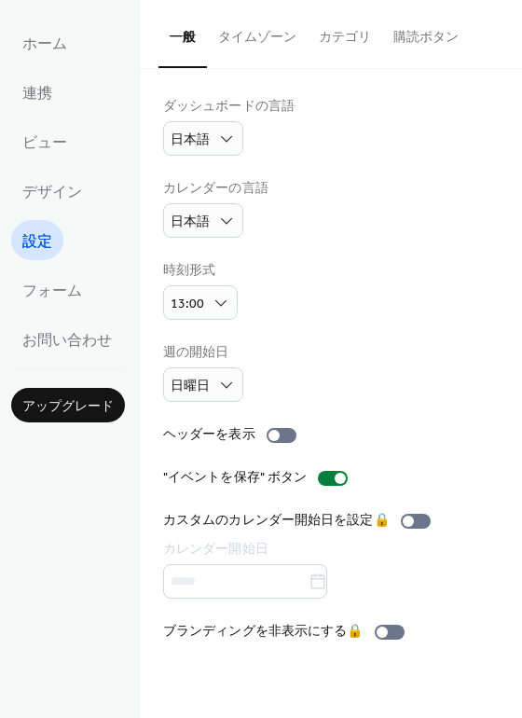
click at [337, 39] on button "カテゴリ" at bounding box center [345, 33] width 75 height 66
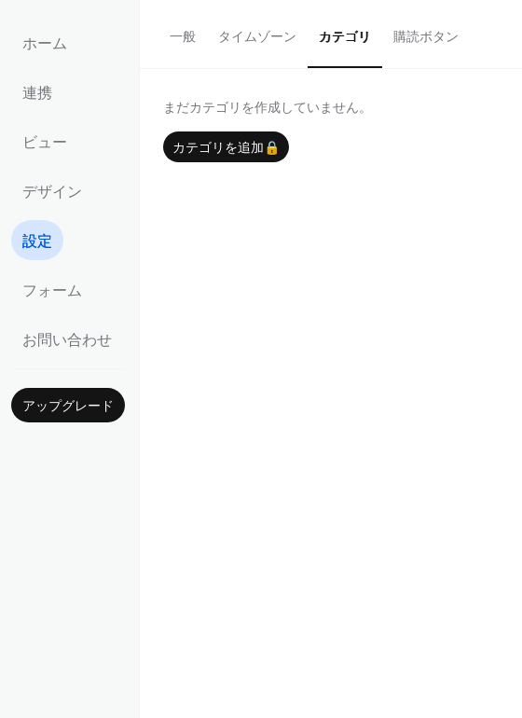
click at [255, 48] on button "タイムゾーン" at bounding box center [257, 33] width 101 height 66
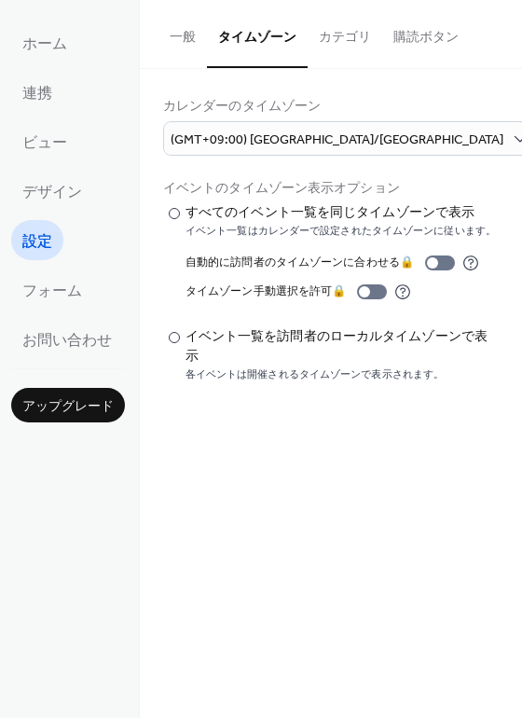
click at [188, 37] on button "一般" at bounding box center [182, 33] width 48 height 66
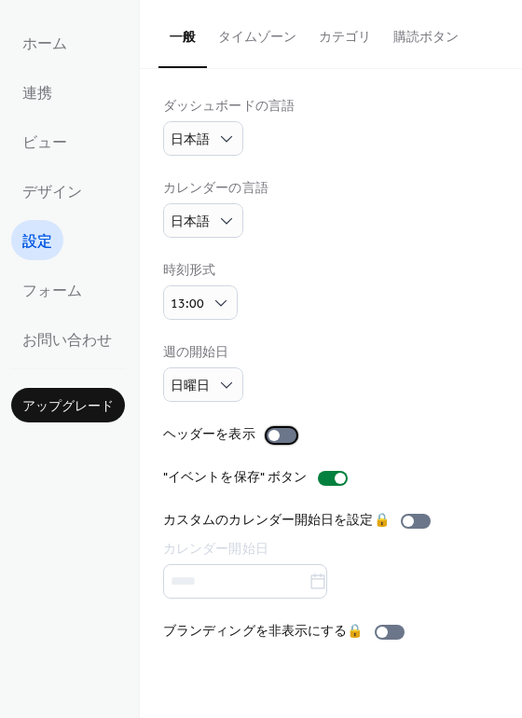
click at [271, 437] on div at bounding box center [273, 435] width 11 height 11
click at [55, 207] on link "デザイン" at bounding box center [52, 191] width 82 height 40
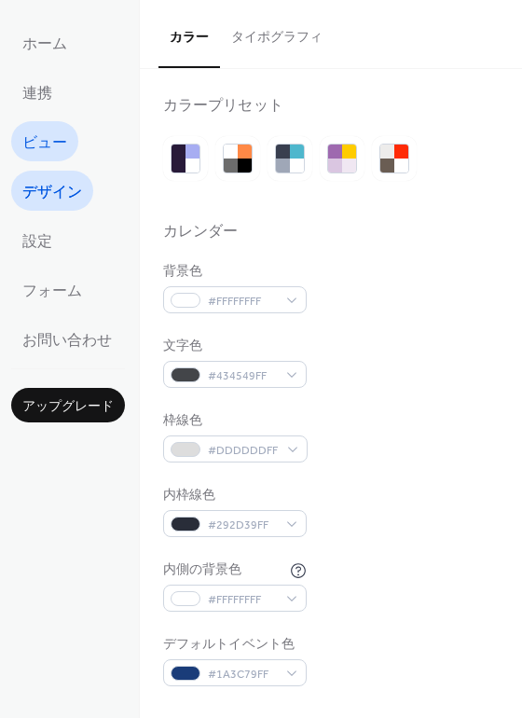
click at [53, 137] on span "ビュー" at bounding box center [44, 143] width 45 height 29
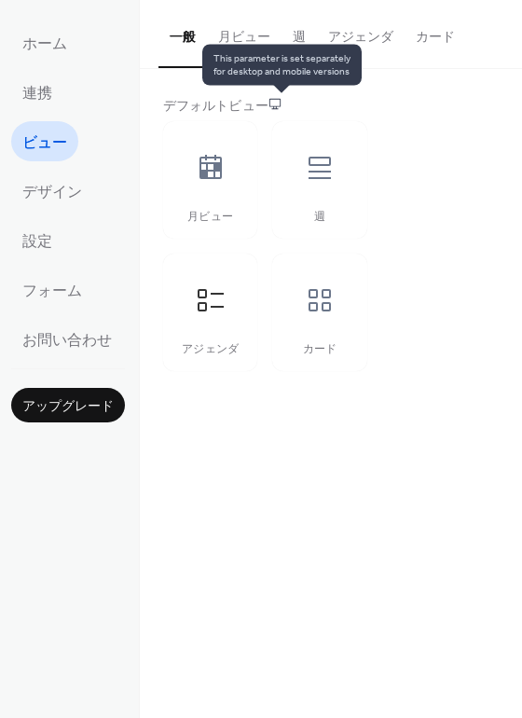
click at [281, 100] on icon at bounding box center [274, 103] width 13 height 13
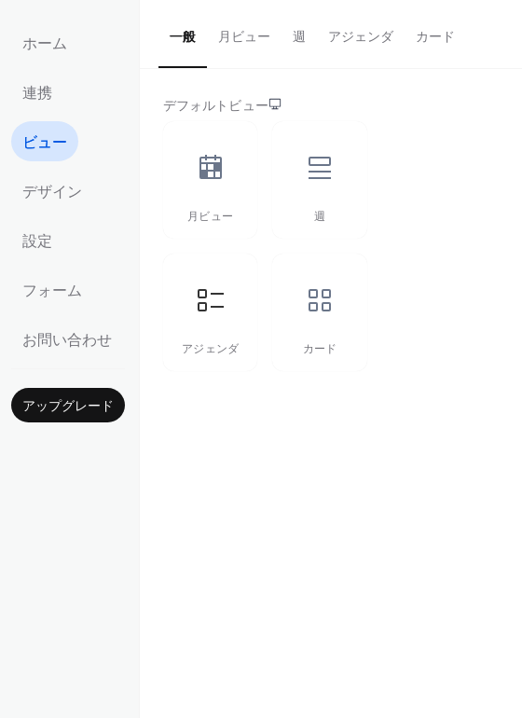
click at [352, 35] on button "アジェンダ" at bounding box center [361, 33] width 88 height 66
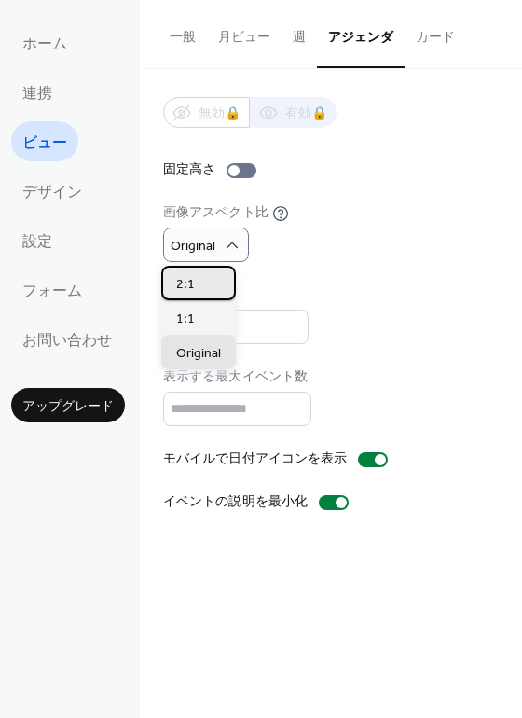
click at [208, 287] on div "2:1" at bounding box center [198, 283] width 75 height 34
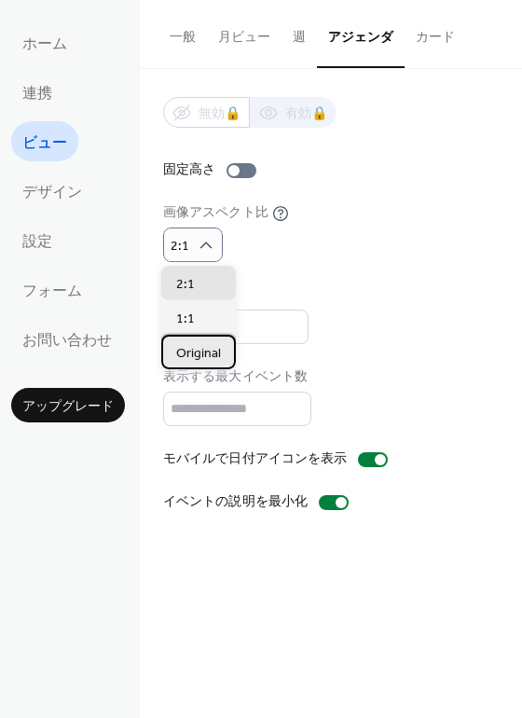
click at [201, 358] on span "Original" at bounding box center [198, 354] width 45 height 20
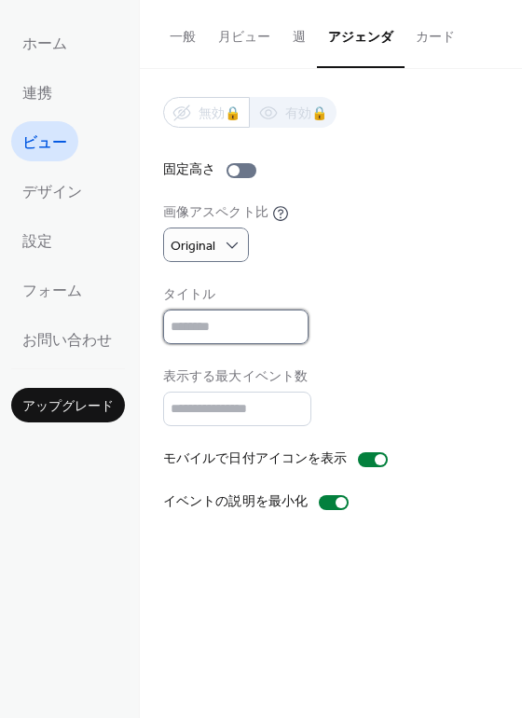
click at [207, 324] on input "text" at bounding box center [235, 326] width 145 height 34
type input "*"
click at [336, 501] on div at bounding box center [341, 502] width 11 height 11
click at [336, 501] on div at bounding box center [334, 502] width 30 height 15
click at [336, 501] on div at bounding box center [341, 502] width 11 height 11
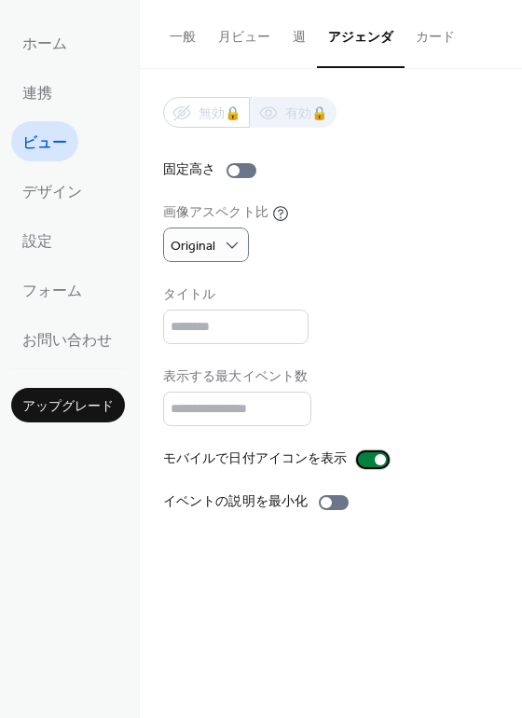
click at [366, 461] on div at bounding box center [373, 459] width 30 height 15
click at [366, 461] on div at bounding box center [365, 459] width 11 height 11
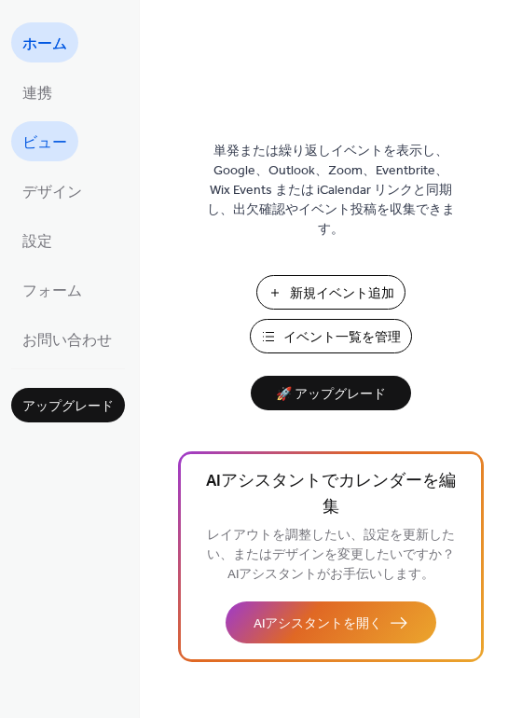
click at [34, 150] on span "ビュー" at bounding box center [44, 143] width 45 height 29
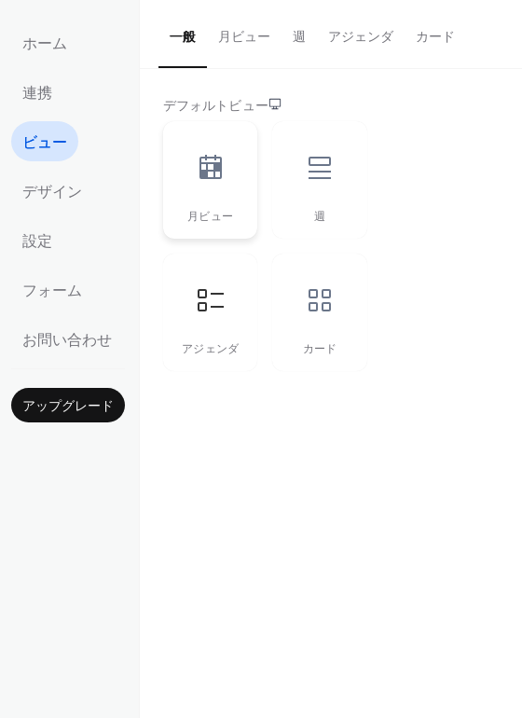
click at [170, 165] on div "月ビュー" at bounding box center [210, 179] width 94 height 117
click at [185, 290] on div at bounding box center [211, 300] width 56 height 56
click at [302, 171] on div at bounding box center [320, 168] width 56 height 56
click at [234, 46] on button "月ビュー" at bounding box center [244, 33] width 75 height 66
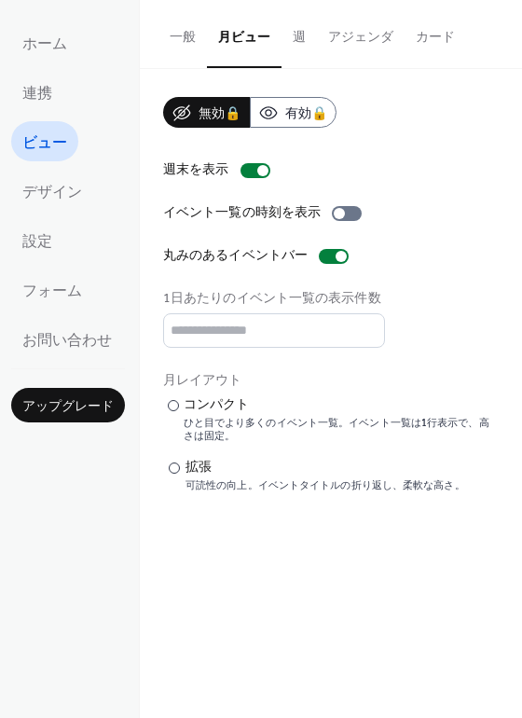
click at [298, 47] on button "週" at bounding box center [298, 33] width 35 height 66
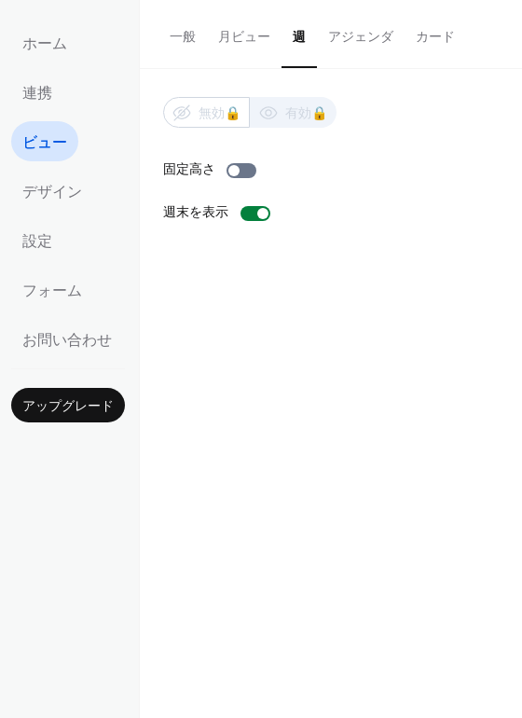
click at [358, 40] on button "アジェンダ" at bounding box center [361, 33] width 88 height 66
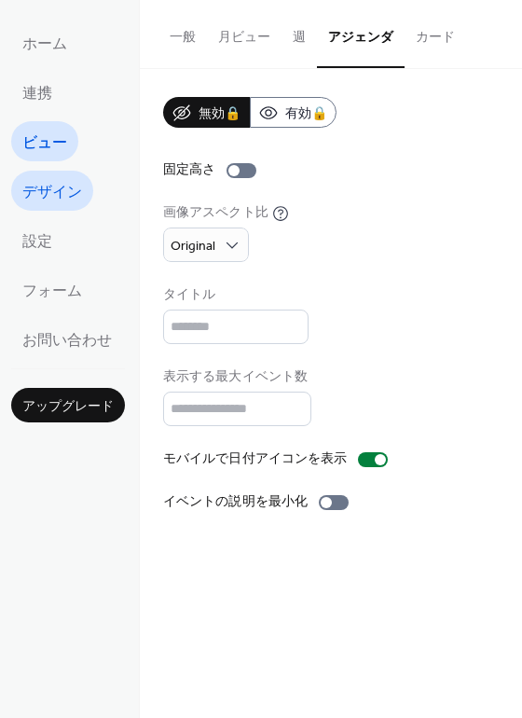
click at [50, 175] on link "デザイン" at bounding box center [52, 191] width 82 height 40
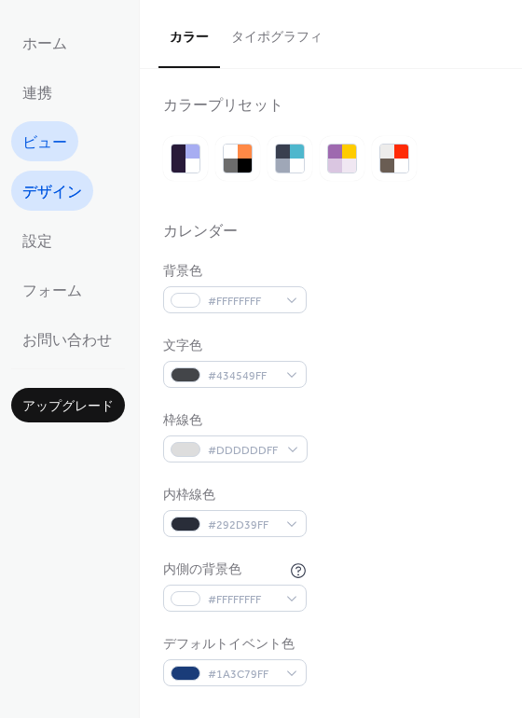
click at [56, 154] on span "ビュー" at bounding box center [44, 143] width 45 height 29
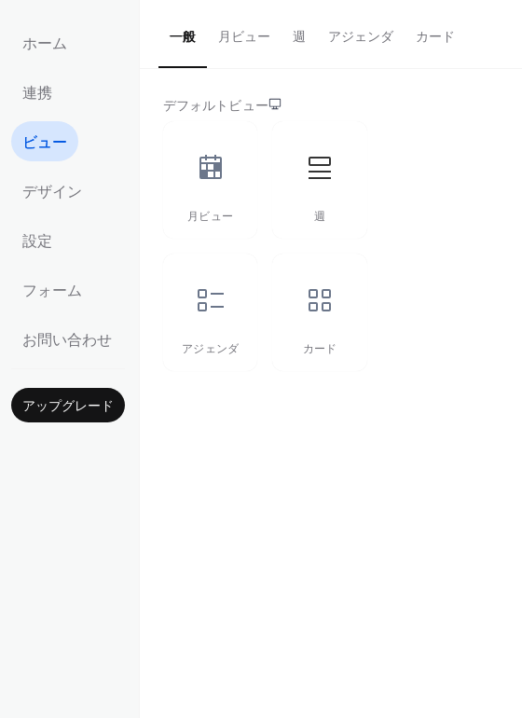
click at [342, 27] on button "アジェンダ" at bounding box center [361, 33] width 88 height 66
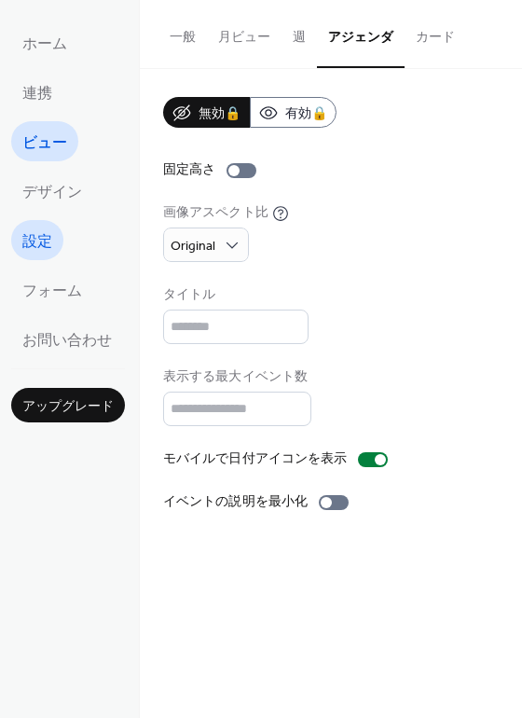
click at [36, 246] on span "設定" at bounding box center [37, 241] width 30 height 29
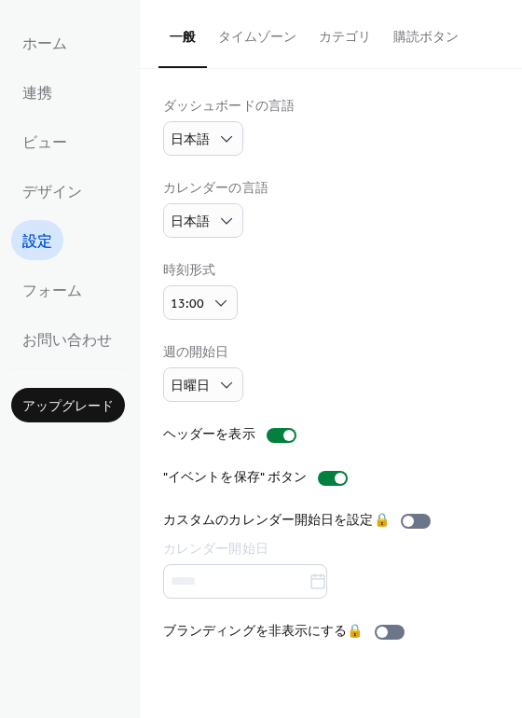
click at [349, 39] on button "カテゴリ" at bounding box center [345, 33] width 75 height 66
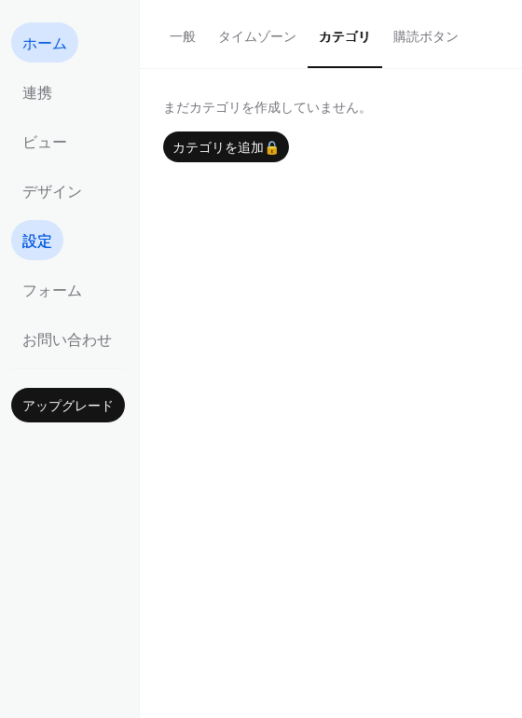
click at [73, 48] on link "ホーム" at bounding box center [44, 42] width 67 height 40
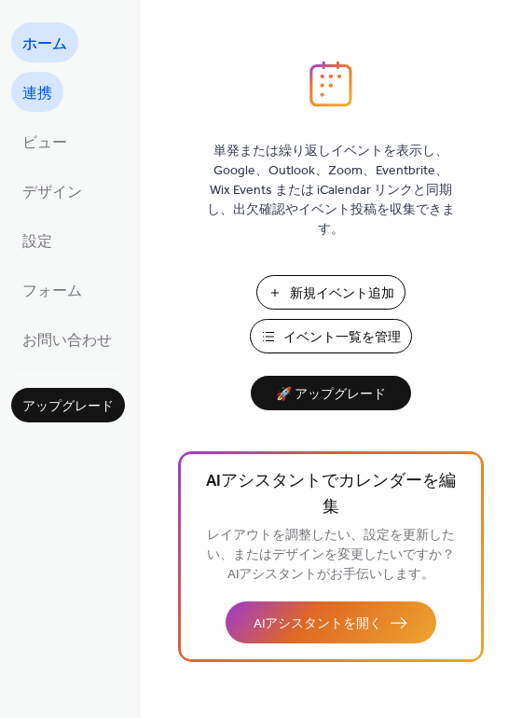
click at [53, 101] on link "連携" at bounding box center [37, 92] width 52 height 40
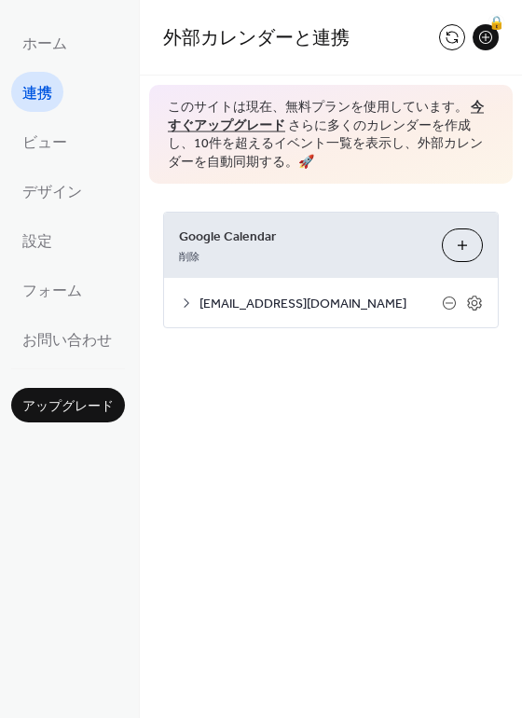
click at [391, 299] on span "[EMAIL_ADDRESS][DOMAIN_NAME]" at bounding box center [320, 305] width 242 height 20
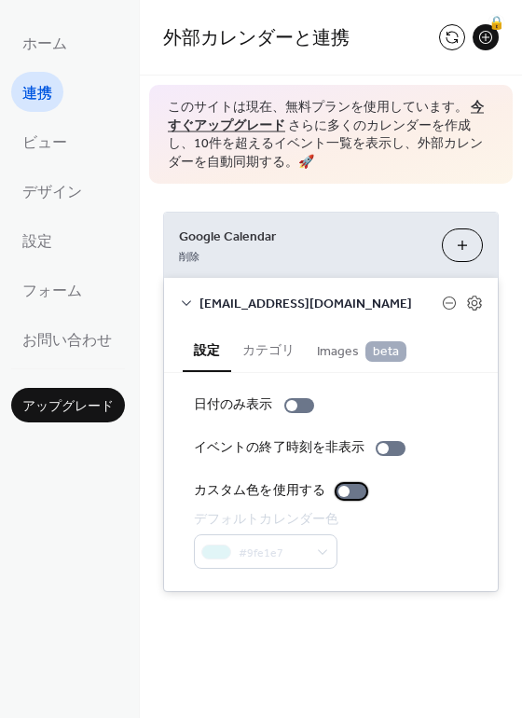
click at [356, 495] on div at bounding box center [351, 491] width 30 height 15
click at [356, 495] on div at bounding box center [358, 491] width 11 height 11
click at [456, 301] on icon at bounding box center [449, 302] width 15 height 15
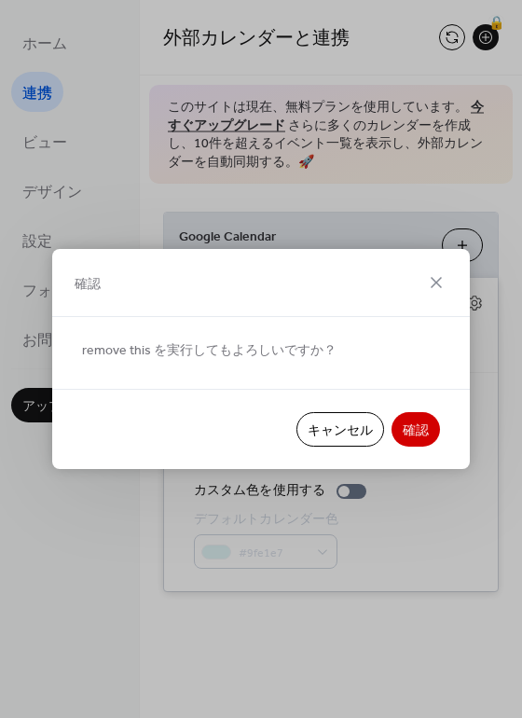
click at [426, 430] on span "確認" at bounding box center [416, 431] width 26 height 20
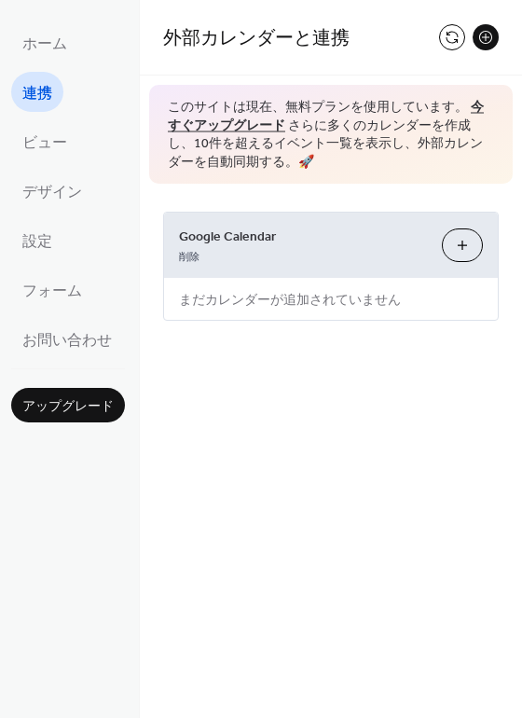
click at [452, 239] on button "カレンダーを選択" at bounding box center [462, 245] width 41 height 34
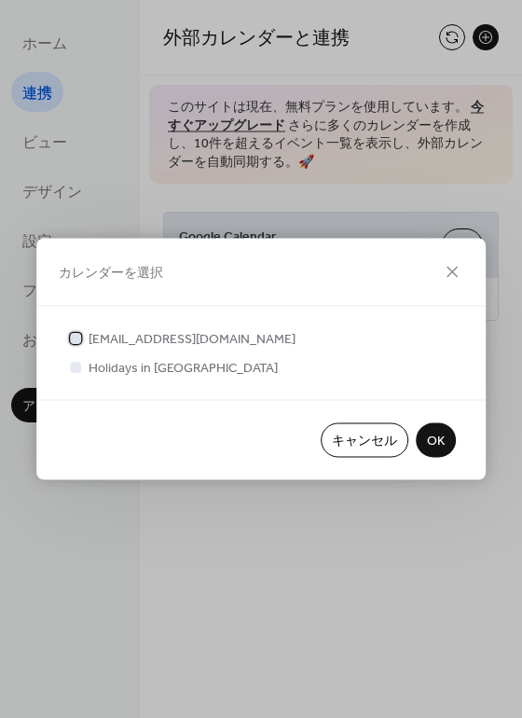
click at [215, 336] on span "[EMAIL_ADDRESS][DOMAIN_NAME]" at bounding box center [192, 340] width 207 height 20
click at [421, 434] on button "OK" at bounding box center [436, 440] width 40 height 34
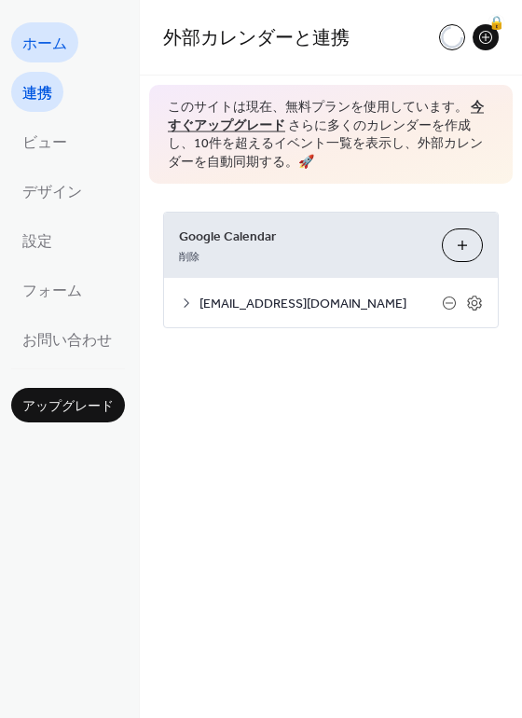
click at [23, 41] on span "ホーム" at bounding box center [44, 44] width 45 height 29
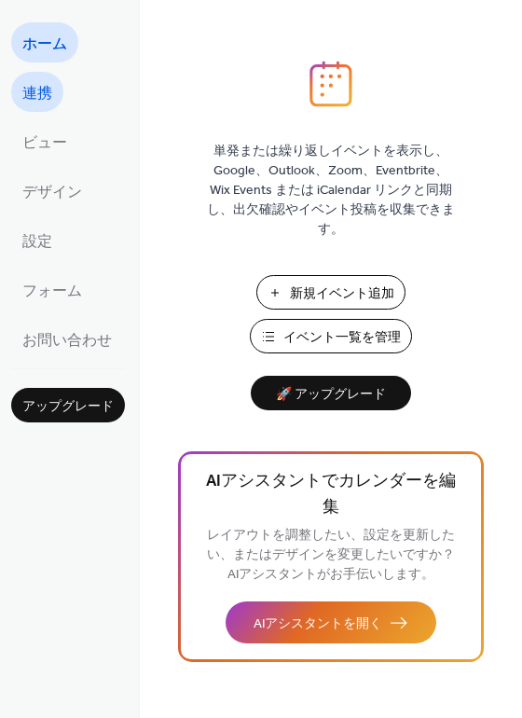
click at [34, 92] on span "連携" at bounding box center [37, 93] width 30 height 29
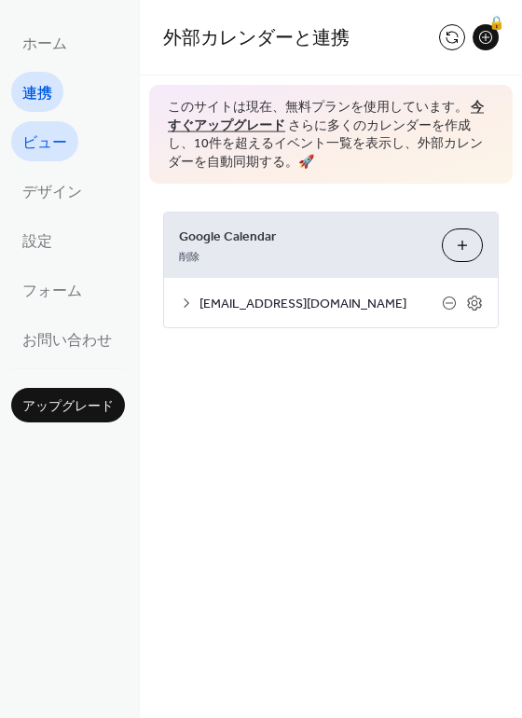
click at [45, 139] on span "ビュー" at bounding box center [44, 143] width 45 height 29
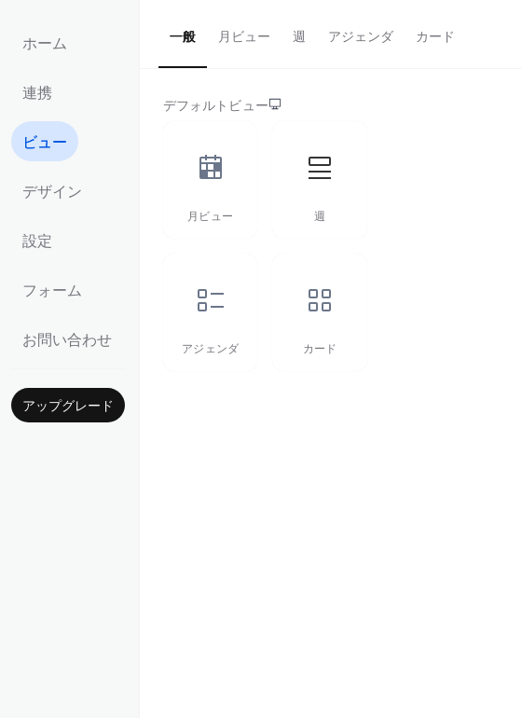
click at [358, 41] on button "アジェンダ" at bounding box center [361, 33] width 88 height 66
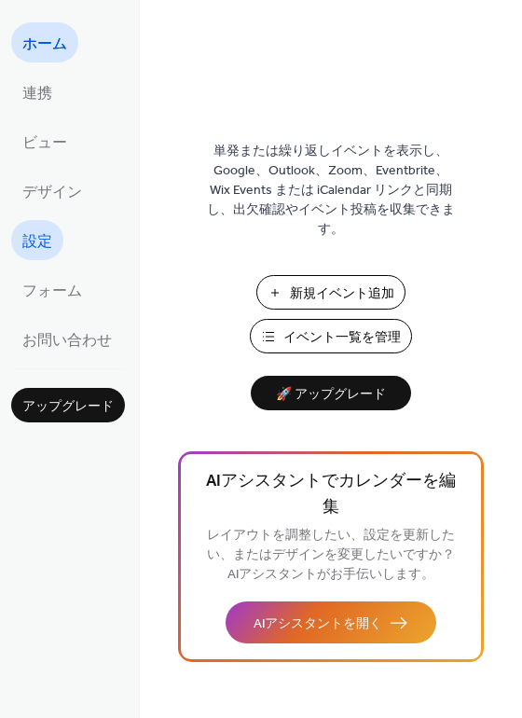
click at [28, 230] on span "設定" at bounding box center [37, 241] width 30 height 29
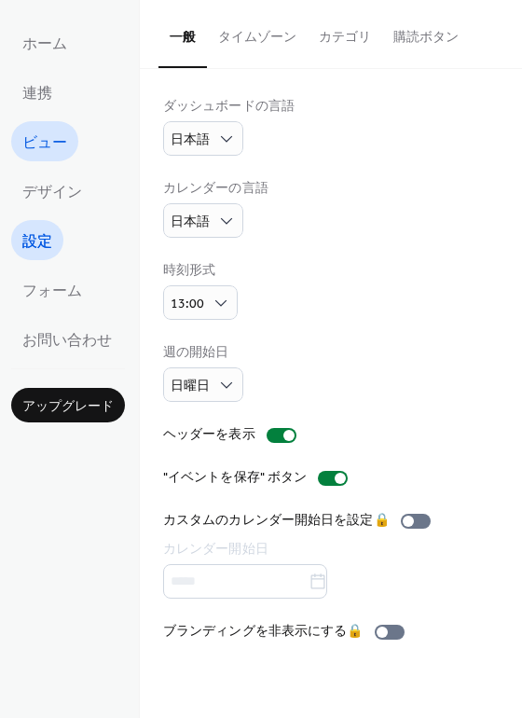
click at [44, 139] on span "ビュー" at bounding box center [44, 143] width 45 height 29
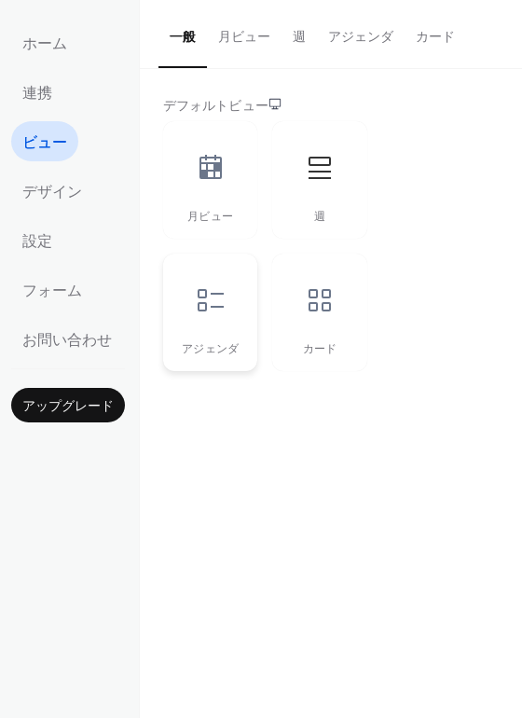
click at [185, 330] on div "アジェンダ" at bounding box center [210, 312] width 94 height 117
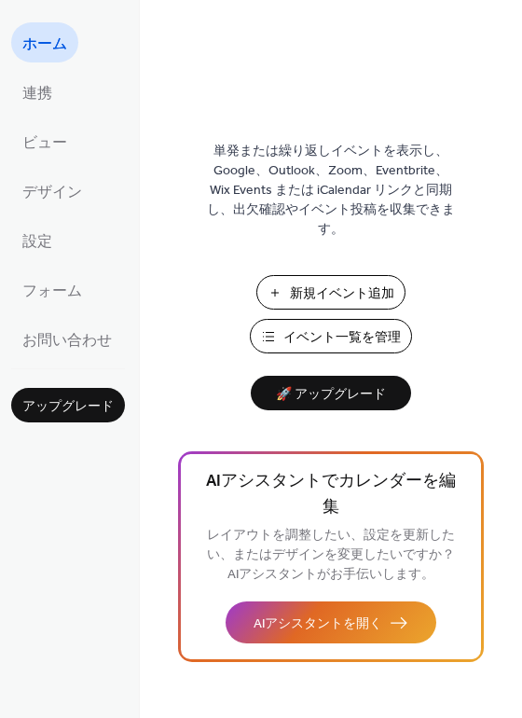
click at [29, 264] on ul "ホーム 連携 ビュー デザイン 設定 フォーム お問い合わせ" at bounding box center [68, 190] width 114 height 336
click at [30, 255] on span "設定" at bounding box center [37, 241] width 30 height 29
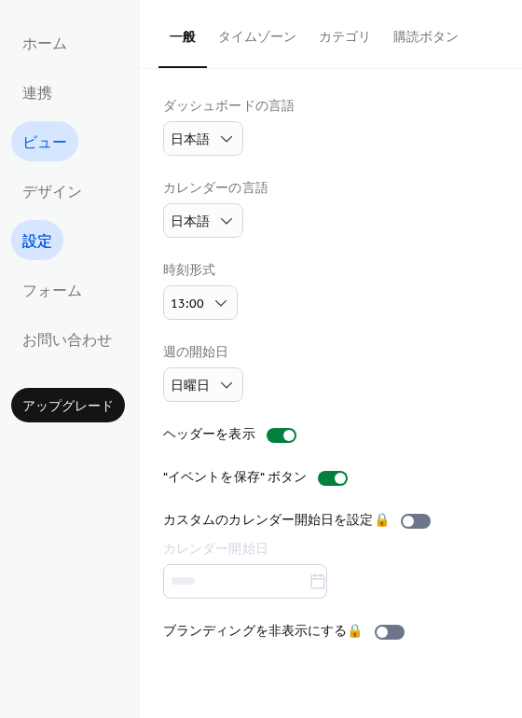
click at [23, 127] on link "ビュー" at bounding box center [44, 141] width 67 height 40
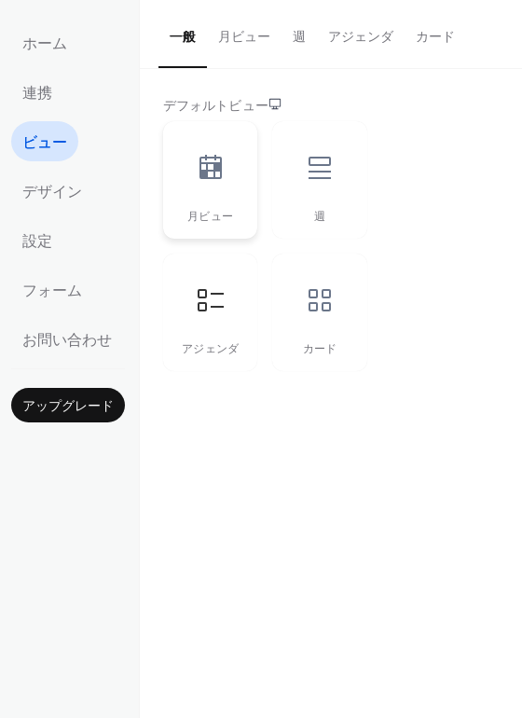
click at [188, 185] on div at bounding box center [211, 168] width 56 height 56
click at [214, 305] on icon at bounding box center [211, 300] width 30 height 30
click at [210, 173] on icon at bounding box center [211, 168] width 30 height 30
click at [34, 79] on span "連携" at bounding box center [37, 93] width 30 height 29
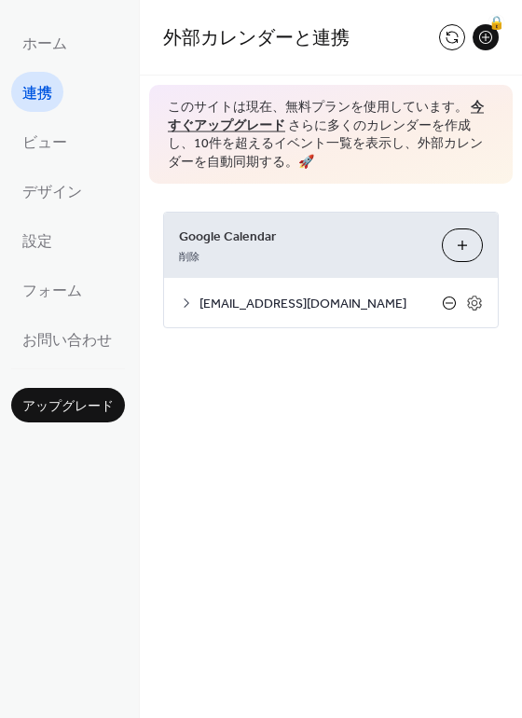
click at [447, 298] on icon at bounding box center [449, 302] width 15 height 15
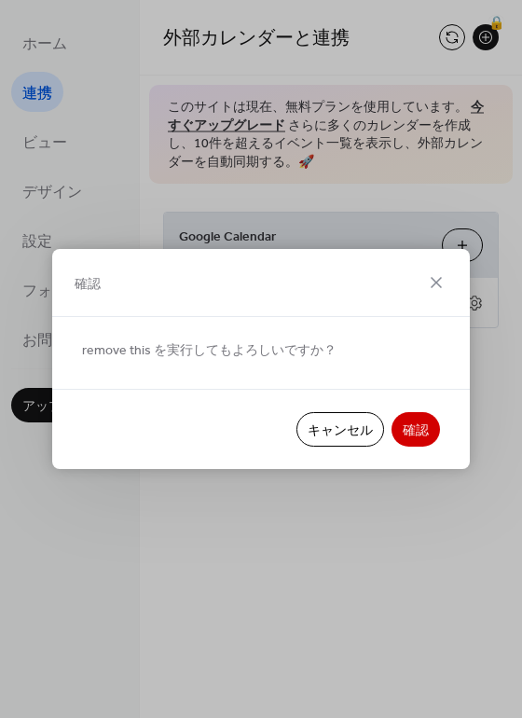
click at [410, 440] on span "確認" at bounding box center [416, 431] width 26 height 20
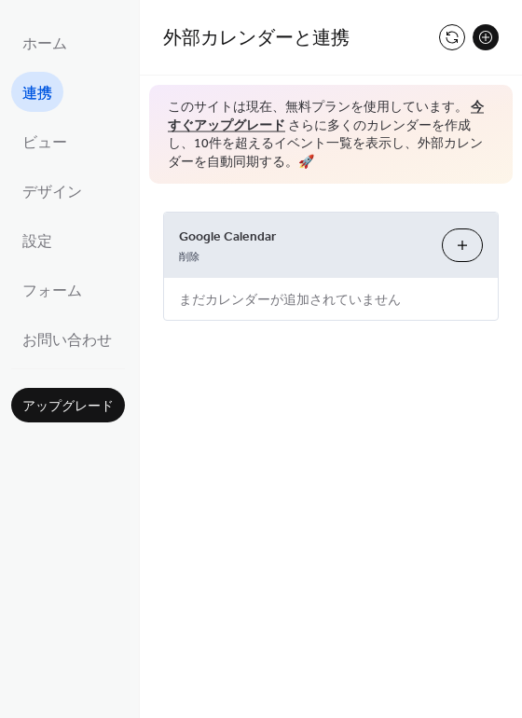
click at [469, 237] on button "カレンダーを選択" at bounding box center [462, 245] width 41 height 34
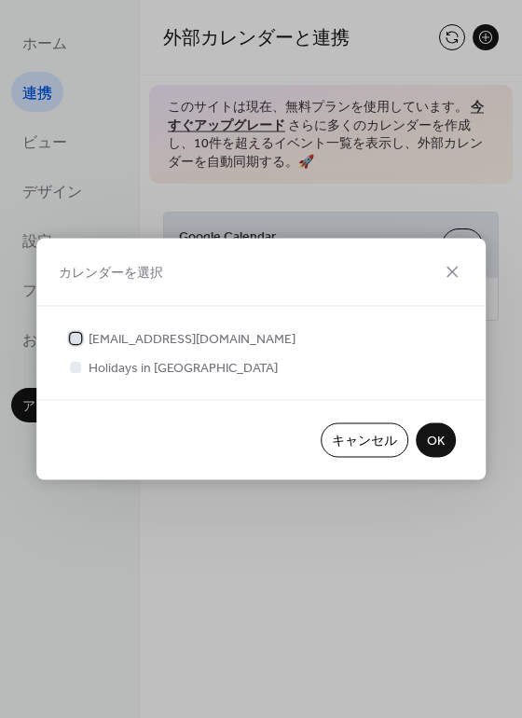
click at [245, 330] on span "[EMAIL_ADDRESS][DOMAIN_NAME]" at bounding box center [192, 340] width 207 height 20
click at [446, 439] on button "OK" at bounding box center [436, 440] width 40 height 34
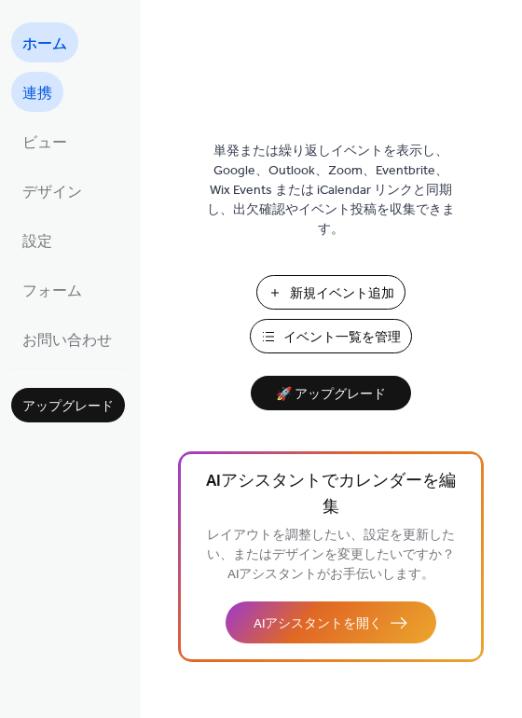
click at [44, 110] on link "連携" at bounding box center [37, 92] width 52 height 40
click at [54, 182] on span "デザイン" at bounding box center [52, 192] width 60 height 29
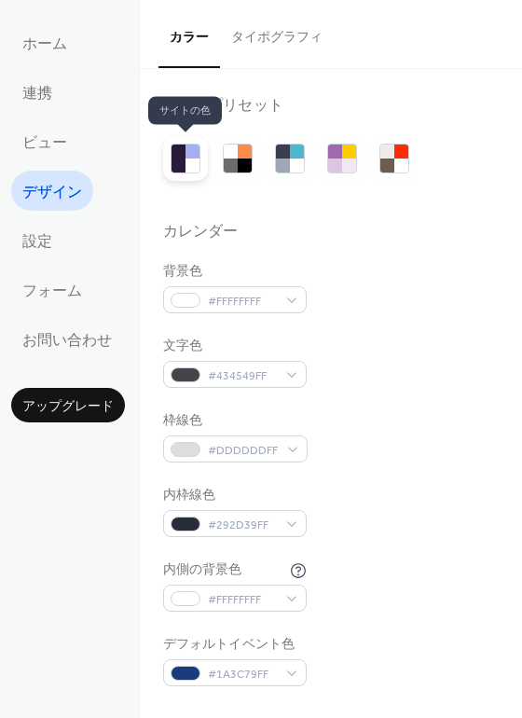
click at [199, 155] on div at bounding box center [185, 158] width 45 height 45
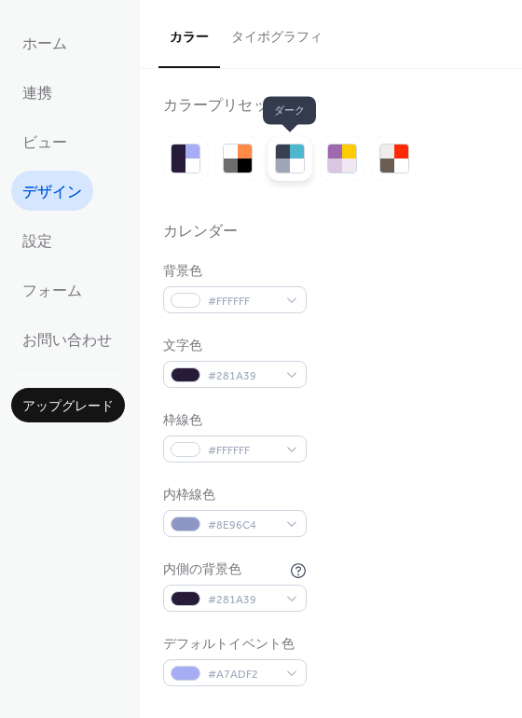
click at [296, 163] on div at bounding box center [297, 165] width 14 height 14
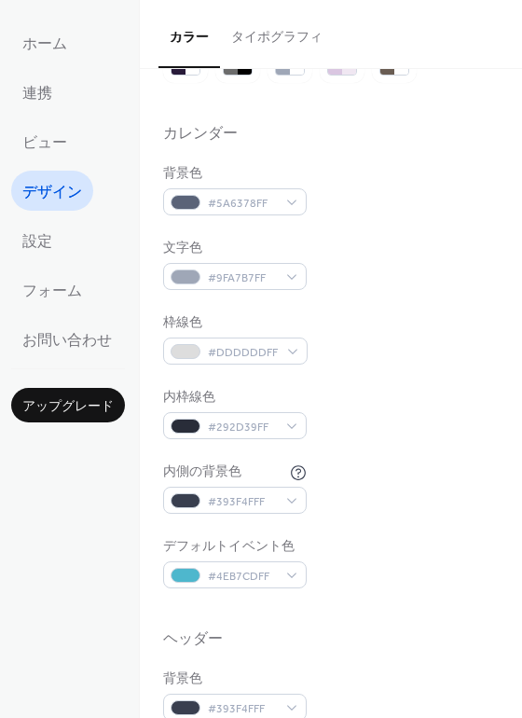
scroll to position [108, 0]
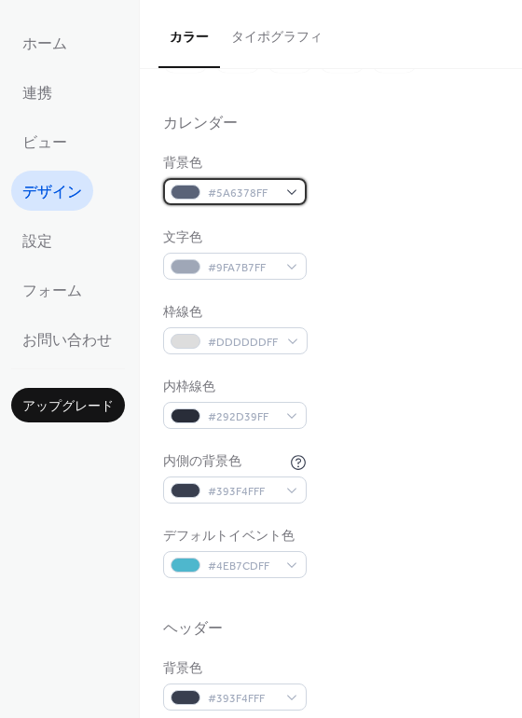
click at [229, 193] on span "#5A6378FF" at bounding box center [242, 194] width 69 height 20
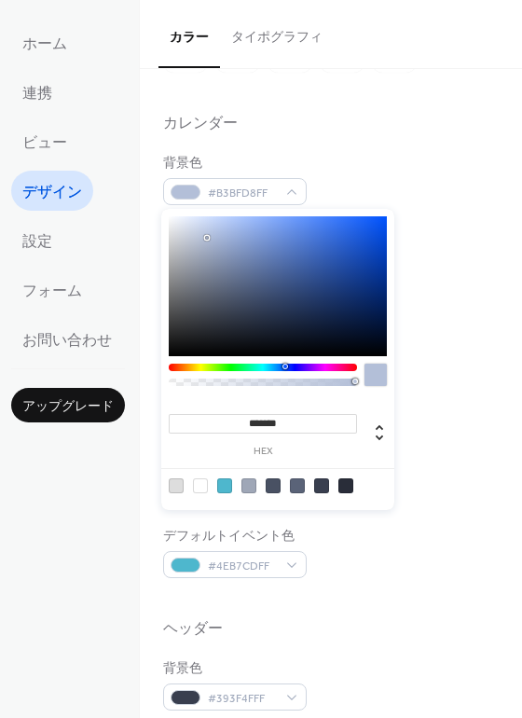
type input "*******"
drag, startPoint x: 206, startPoint y: 238, endPoint x: 112, endPoint y: 208, distance: 98.7
click at [112, 206] on body "ホーム 連携 ビュー デザイン 設定 フォーム お問い合わせ アップグレード デザイン アップグレード カラー タイポグラフィ カラープリセット カレンダー …" at bounding box center [261, 359] width 522 height 718
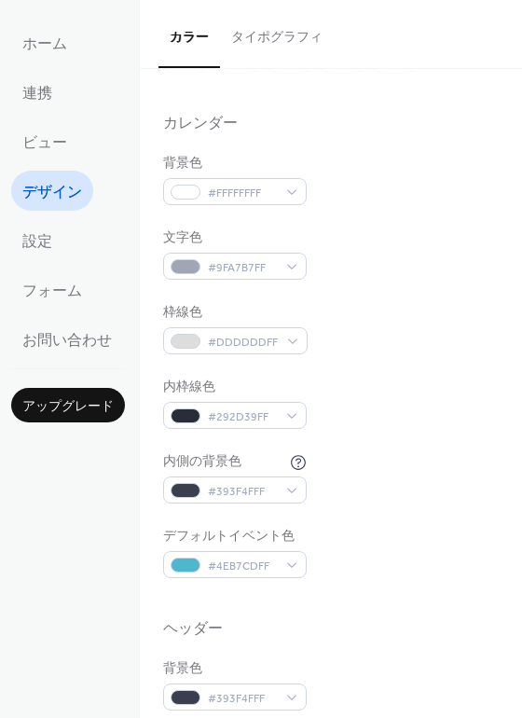
click at [390, 127] on div "カレンダー" at bounding box center [331, 127] width 336 height 24
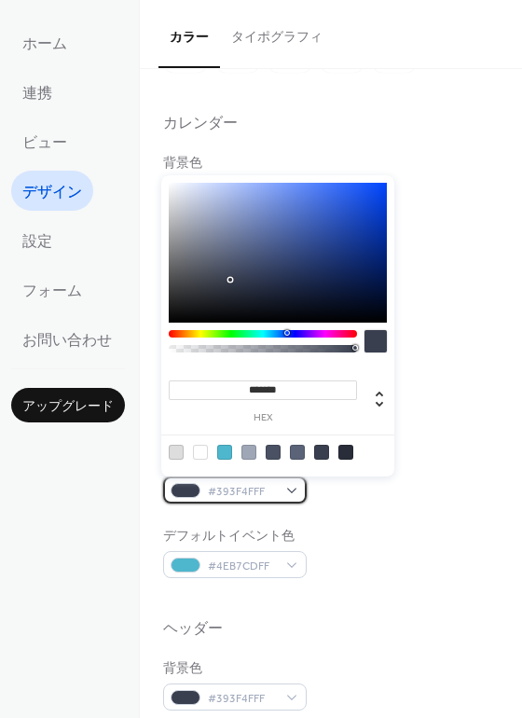
click at [188, 483] on div at bounding box center [186, 490] width 30 height 15
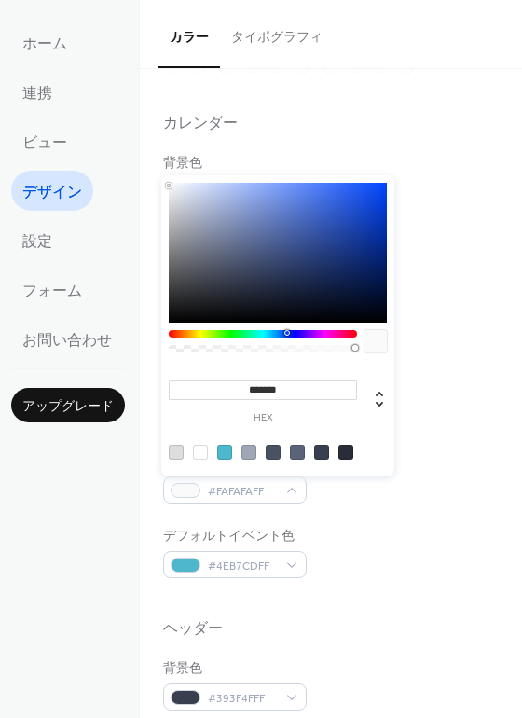
type input "*******"
drag, startPoint x: 239, startPoint y: 188, endPoint x: 157, endPoint y: 185, distance: 82.1
click at [157, 184] on body "ホーム 連携 ビュー デザイン 設定 フォーム お問い合わせ アップグレード デザイン アップグレード カラー タイポグラフィ カラープリセット カレンダー …" at bounding box center [261, 359] width 522 height 718
click at [277, 569] on div "#4EB7CDFF" at bounding box center [235, 564] width 144 height 27
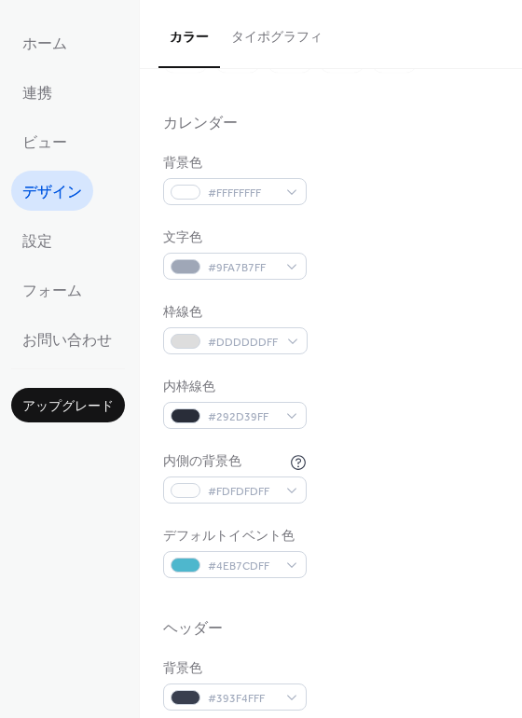
click at [366, 601] on div at bounding box center [331, 599] width 336 height 42
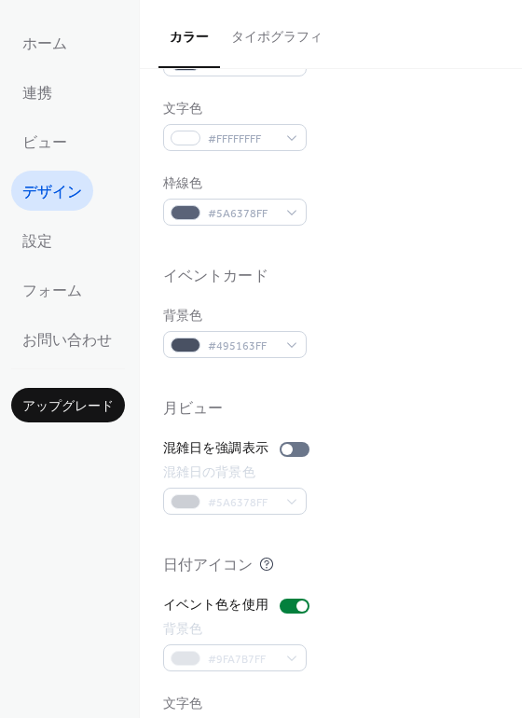
scroll to position [798, 0]
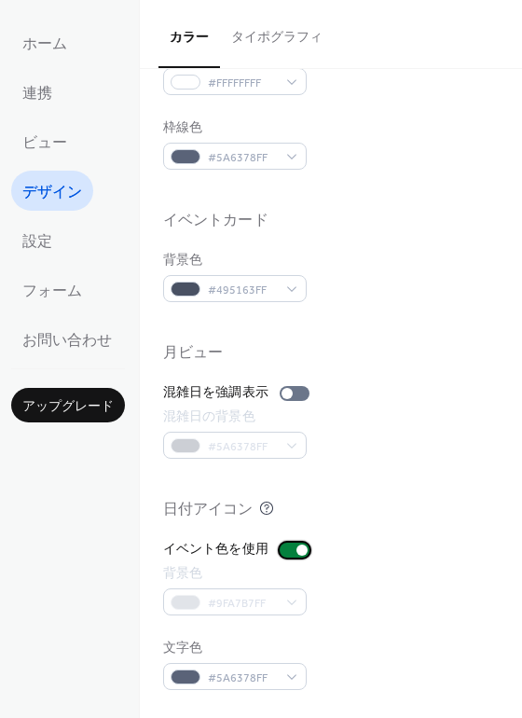
click at [299, 549] on div at bounding box center [301, 549] width 11 height 11
click at [299, 550] on div at bounding box center [295, 549] width 30 height 15
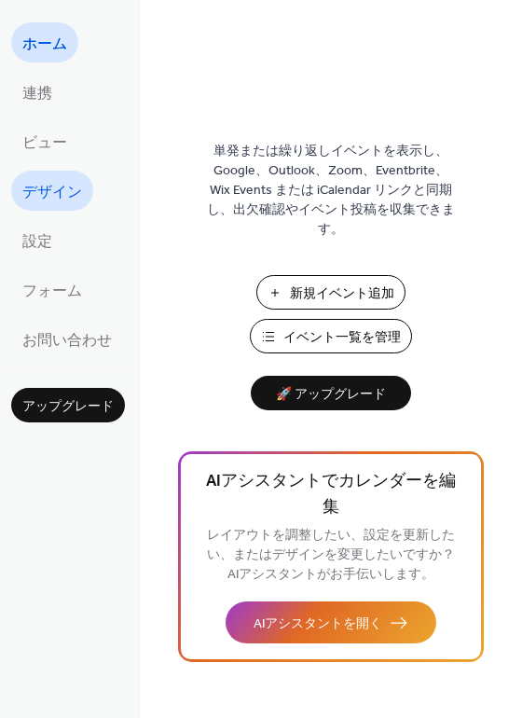
click at [62, 197] on span "デザイン" at bounding box center [52, 192] width 60 height 29
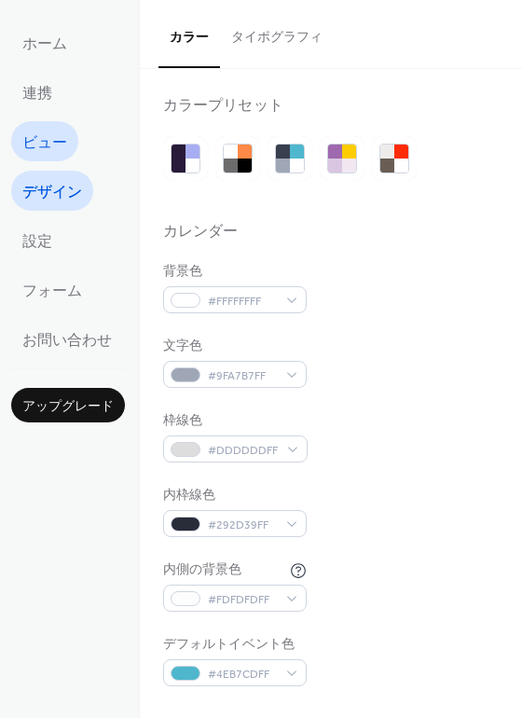
click at [48, 145] on span "ビュー" at bounding box center [44, 143] width 45 height 29
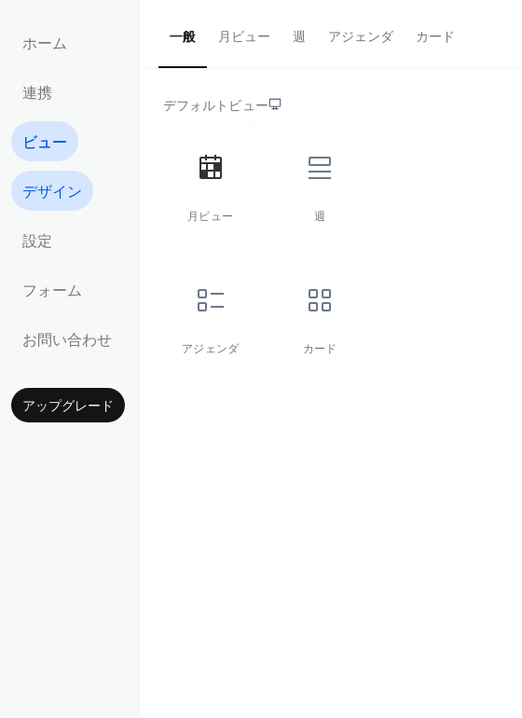
click at [48, 187] on span "デザイン" at bounding box center [52, 192] width 60 height 29
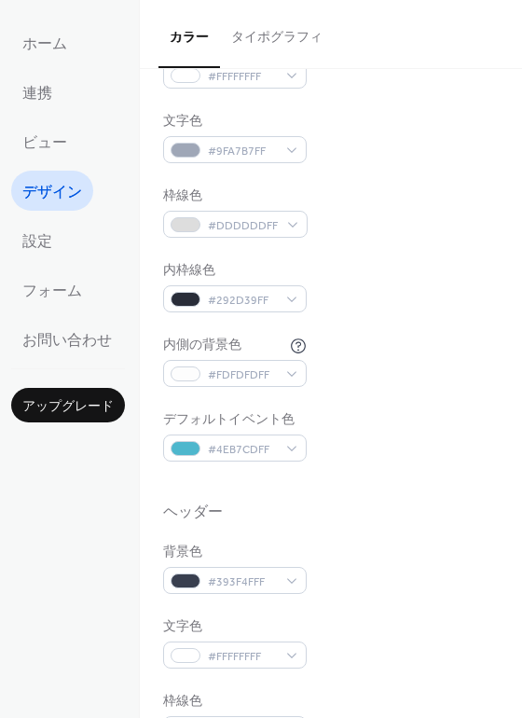
scroll to position [214, 0]
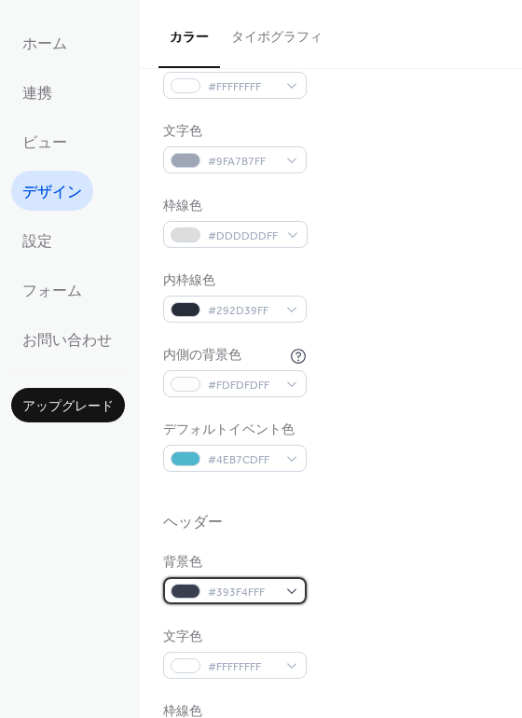
click at [219, 590] on span "#393F4FFF" at bounding box center [242, 593] width 69 height 20
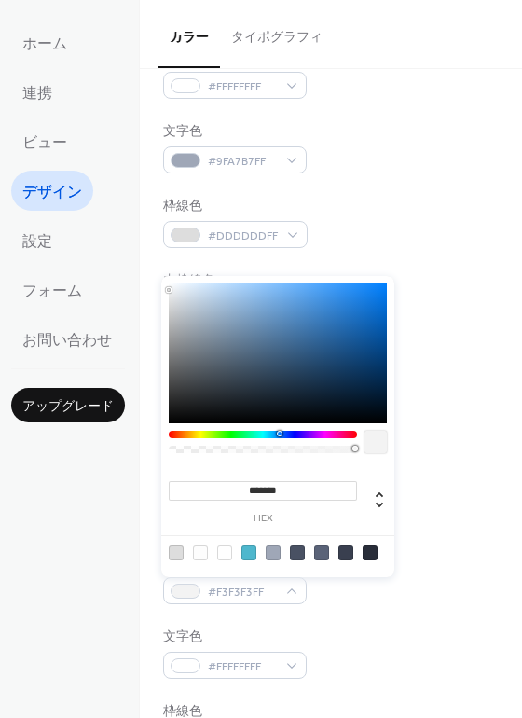
type input "*******"
drag, startPoint x: 253, startPoint y: 379, endPoint x: 131, endPoint y: 267, distance: 164.9
click at [131, 267] on body "ホーム 連携 ビュー デザイン 設定 フォーム お問い合わせ アップグレード デザイン アップグレード カラー タイポグラフィ カラープリセット カレンダー …" at bounding box center [261, 359] width 522 height 718
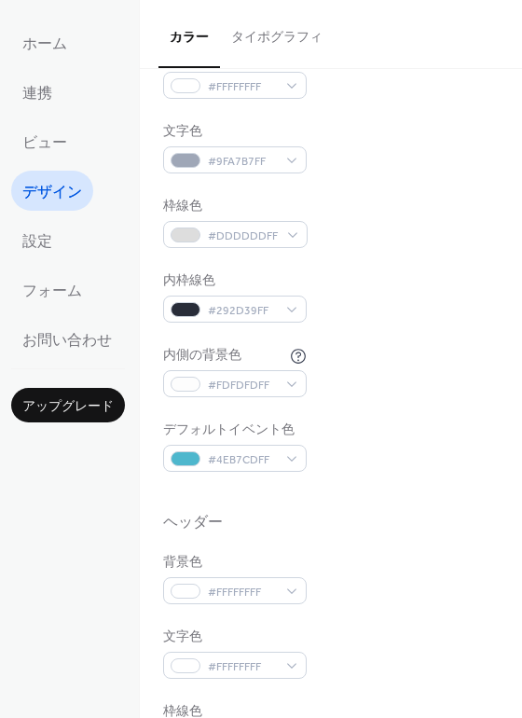
click at [452, 162] on div "文字色 #9FA7B7FF" at bounding box center [331, 147] width 336 height 51
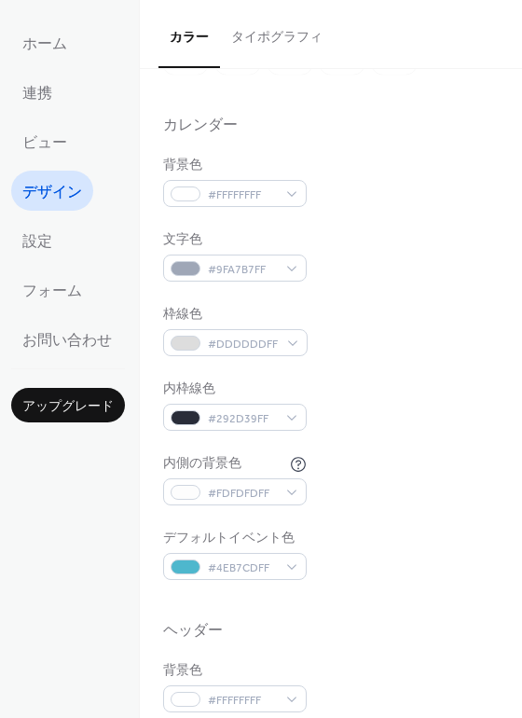
scroll to position [103, 0]
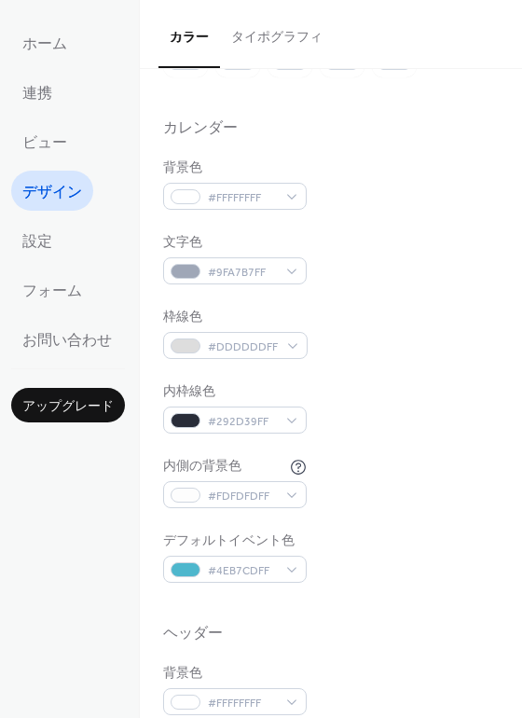
click at [355, 452] on div "背景色 #FFFFFFFF 文字色 #9FA7B7FF 枠線色 #DDDDDDFF 内枠線色 #292D39FF 内側の背景色 #FDFDFDFF デフォルト…" at bounding box center [331, 370] width 336 height 424
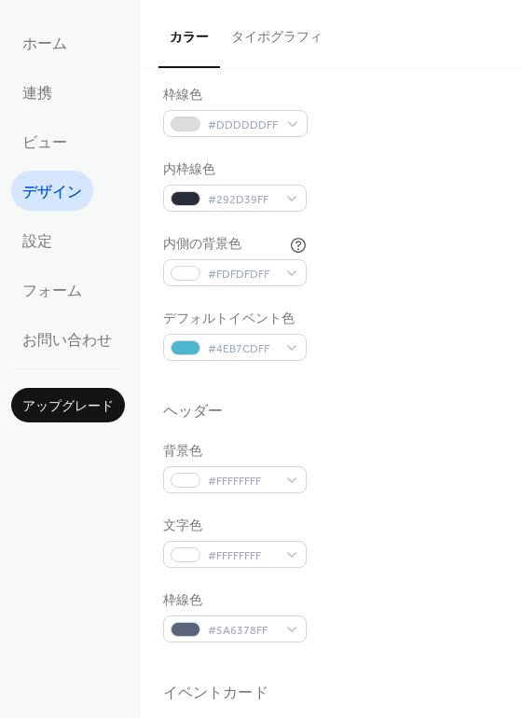
scroll to position [355, 0]
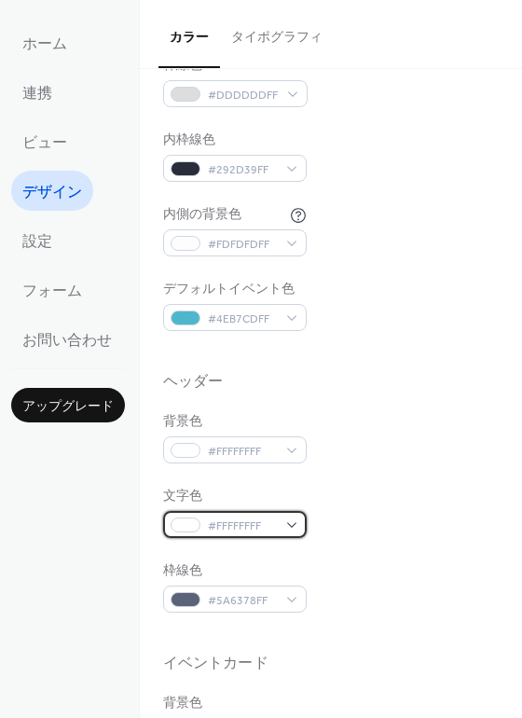
click at [220, 528] on span "#FFFFFFFF" at bounding box center [242, 526] width 69 height 20
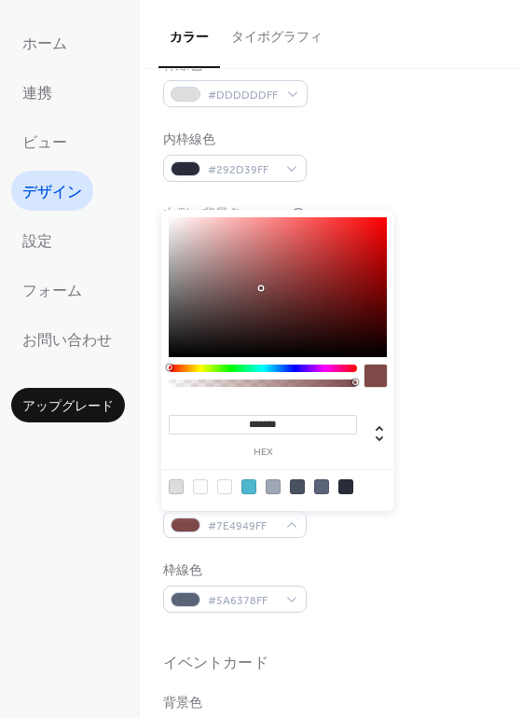
type input "*******"
drag, startPoint x: 261, startPoint y: 288, endPoint x: 112, endPoint y: 407, distance: 191.0
click at [112, 407] on body "ホーム 連携 ビュー デザイン 設定 フォーム お問い合わせ アップグレード デザイン アップグレード カラー タイポグラフィ カラープリセット カレンダー …" at bounding box center [261, 359] width 522 height 718
click at [361, 91] on div "枠線色 #DDDDDDFF" at bounding box center [331, 81] width 336 height 51
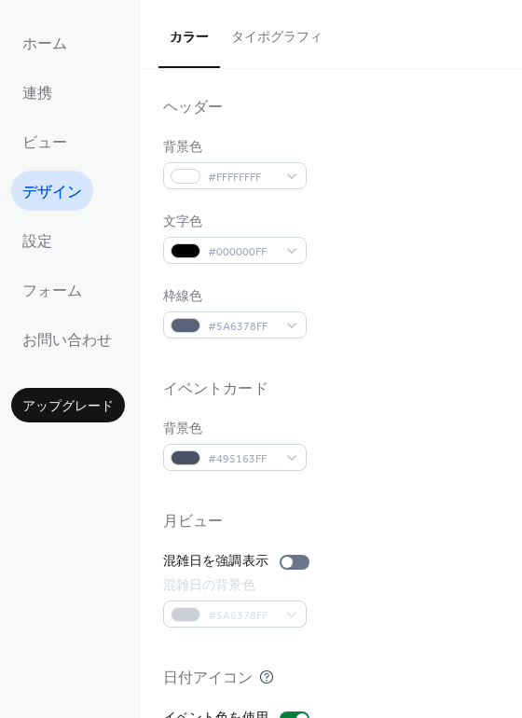
scroll to position [635, 0]
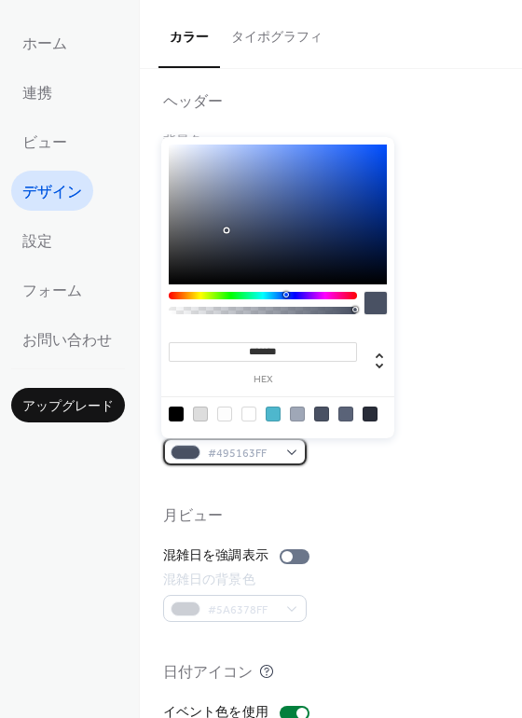
click at [226, 452] on span "#495163FF" at bounding box center [242, 454] width 69 height 20
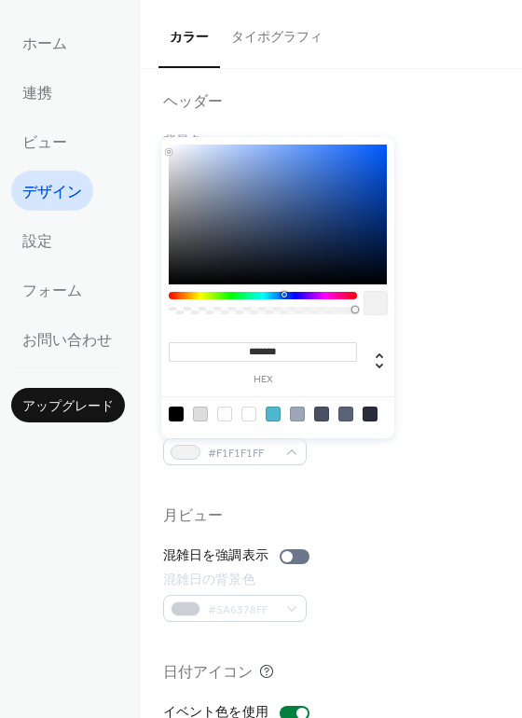
type input "*******"
drag, startPoint x: 254, startPoint y: 225, endPoint x: 132, endPoint y: 127, distance: 155.7
click at [132, 127] on body "ホーム 連携 ビュー デザイン 設定 フォーム お問い合わせ アップグレード デザイン アップグレード カラー タイポグラフィ カラープリセット カレンダー …" at bounding box center [261, 359] width 522 height 718
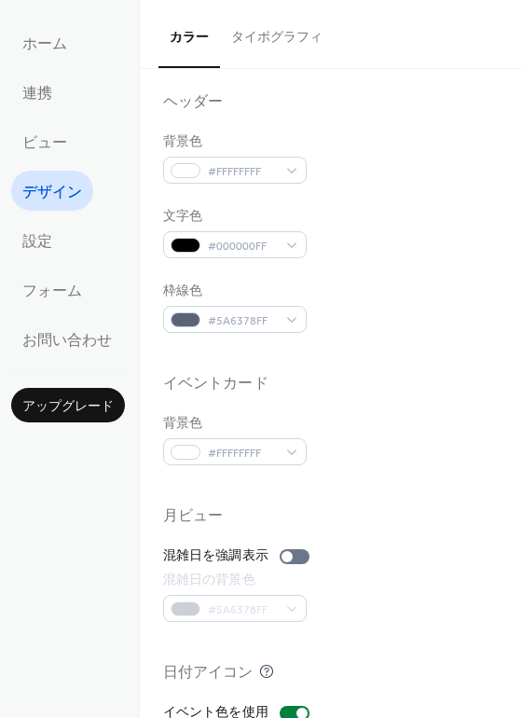
click at [431, 459] on div "背景色 #FFFFFFFF" at bounding box center [331, 439] width 336 height 51
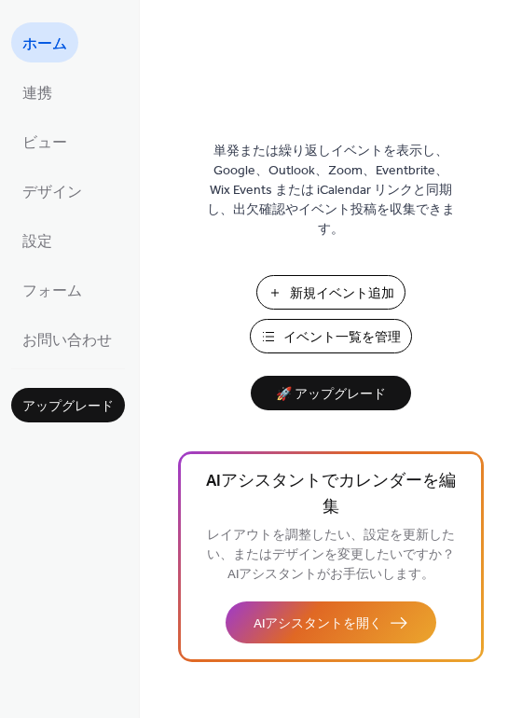
click at [309, 295] on span "新規イベント追加" at bounding box center [342, 294] width 104 height 20
click at [303, 334] on span "イベント一覧を管理" at bounding box center [341, 338] width 117 height 20
click at [20, 79] on link "連携" at bounding box center [37, 92] width 52 height 40
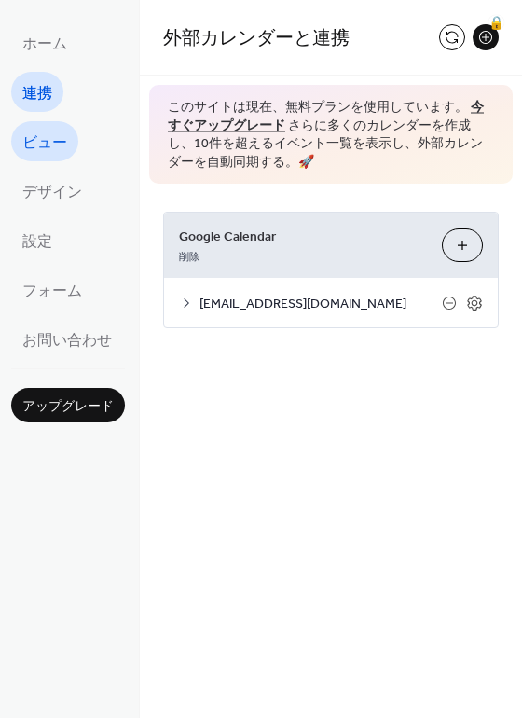
click at [41, 138] on span "ビュー" at bounding box center [44, 143] width 45 height 29
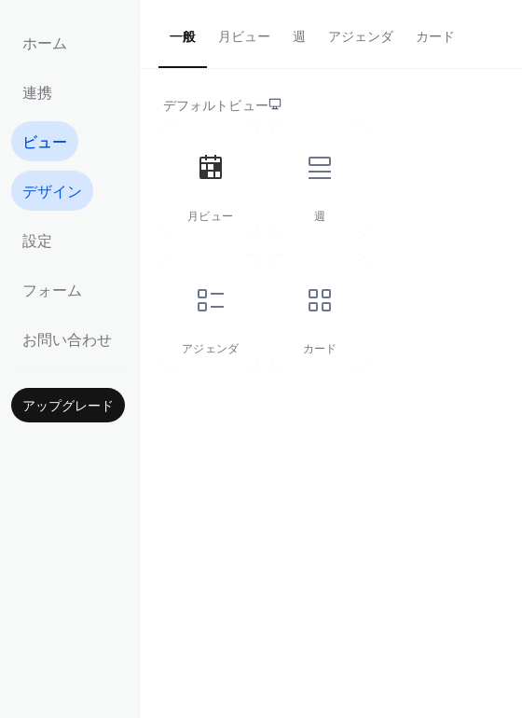
click at [41, 196] on span "デザイン" at bounding box center [52, 192] width 60 height 29
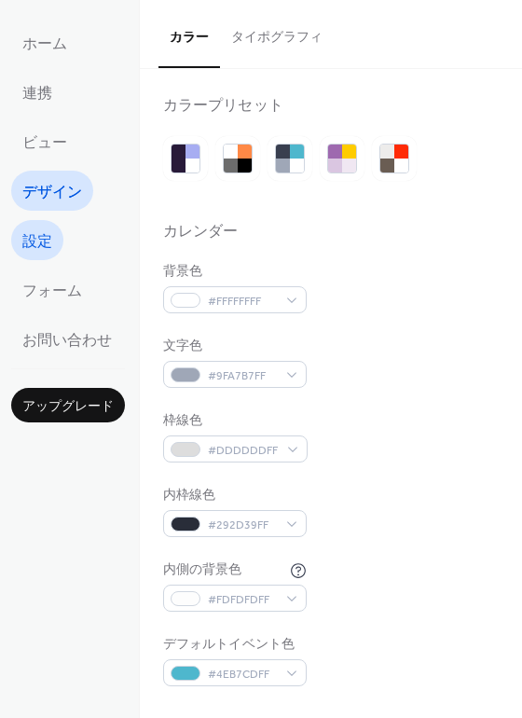
click at [41, 239] on span "設定" at bounding box center [37, 241] width 30 height 29
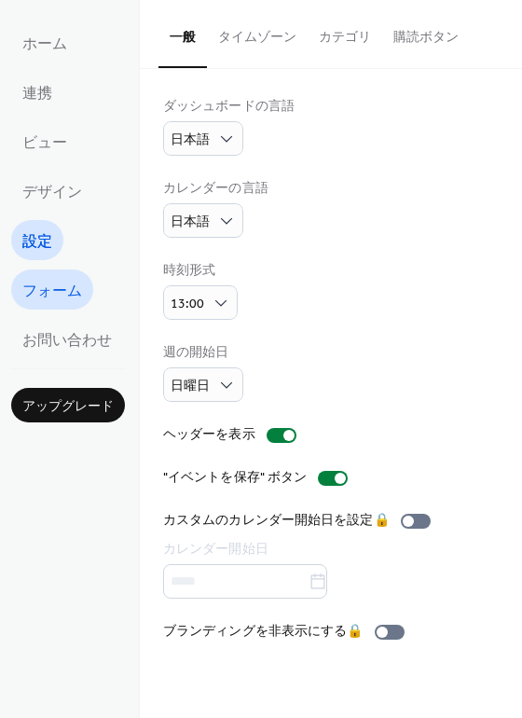
click at [69, 302] on span "フォーム" at bounding box center [52, 291] width 60 height 29
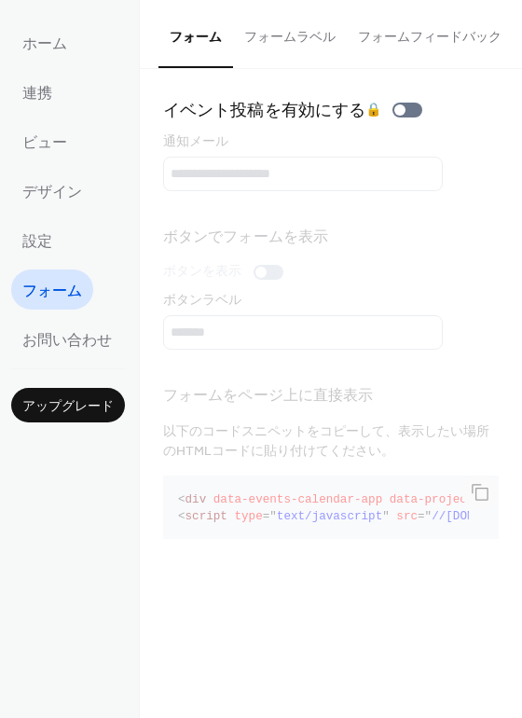
click at [260, 62] on button "フォームラベル" at bounding box center [290, 33] width 114 height 66
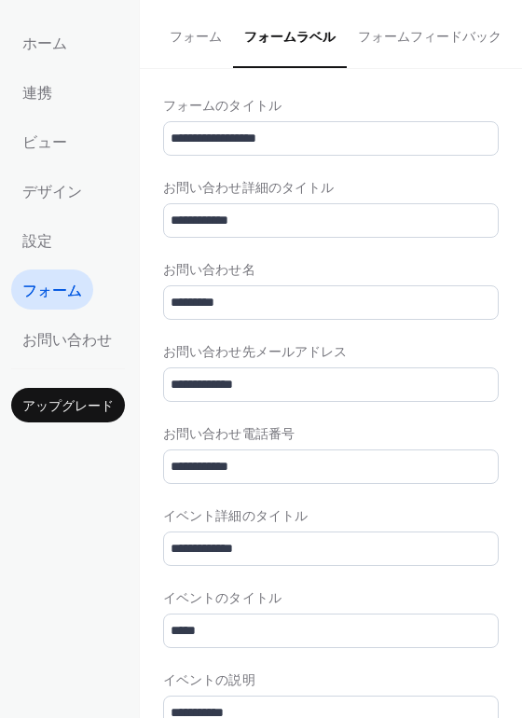
click at [395, 51] on button "フォームフィードバック" at bounding box center [430, 33] width 166 height 66
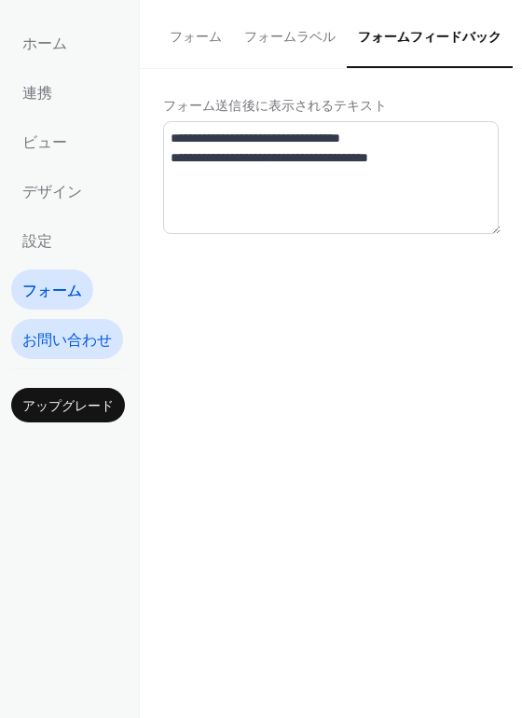
click at [38, 335] on span "お問い合わせ" at bounding box center [66, 340] width 89 height 29
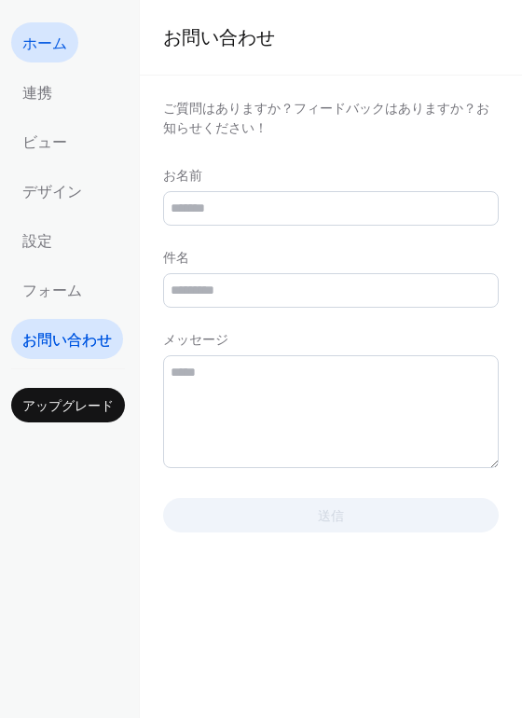
click at [59, 53] on span "ホーム" at bounding box center [44, 44] width 45 height 29
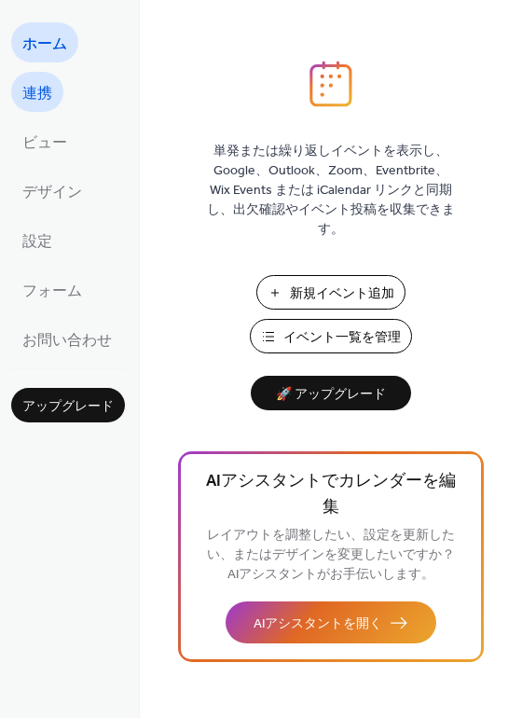
click at [51, 96] on span "連携" at bounding box center [37, 93] width 30 height 29
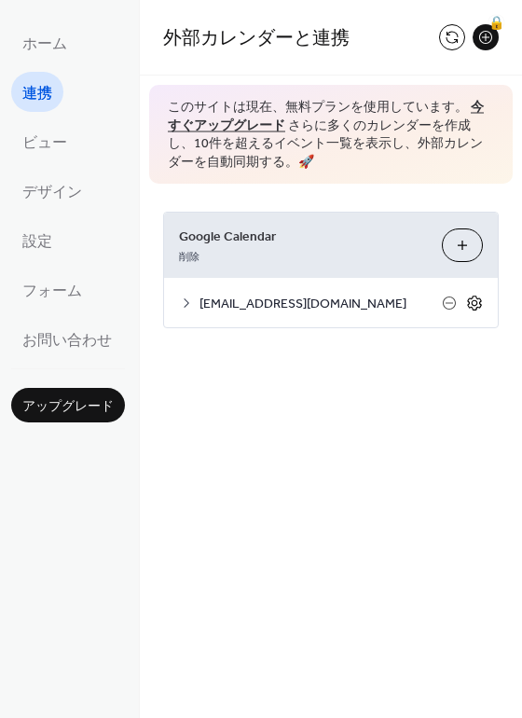
click at [474, 305] on icon at bounding box center [474, 303] width 17 height 17
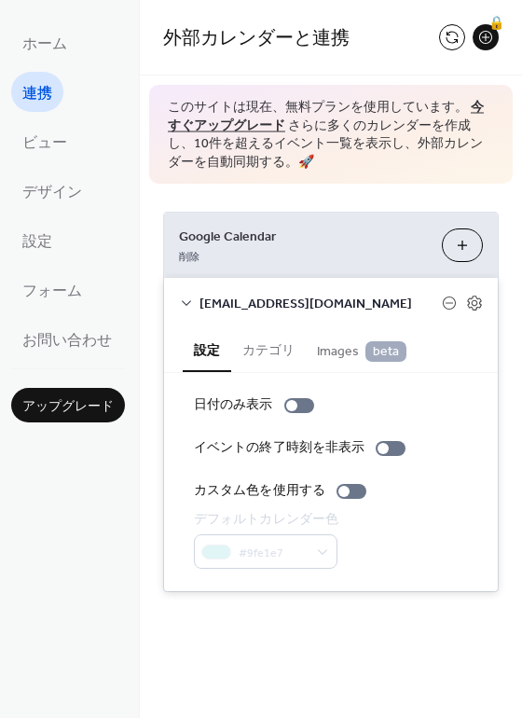
click at [269, 337] on button "カテゴリ" at bounding box center [268, 348] width 75 height 43
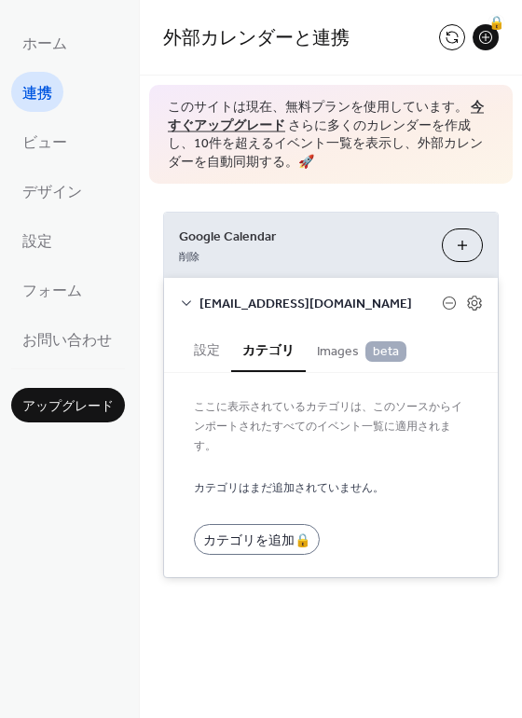
click at [323, 356] on span "Images beta" at bounding box center [361, 351] width 89 height 21
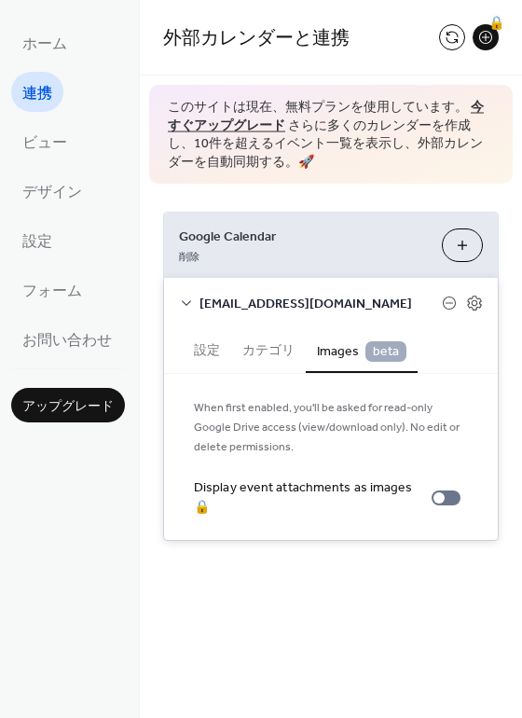
click at [429, 184] on div "Google Calendar 削除 カレンダーを選択 connect.yudai.wp@gmail.com 設定 カテゴリ Images beta 日付のみ…" at bounding box center [331, 376] width 382 height 385
click at [295, 593] on div "外部カレンダーと連携 🔒 このサイトは現在、無料プランを使用しています。 今すぐアップグレード さらに多くのカレンダーを作成し、10件を超えるイベント一覧を表…" at bounding box center [331, 298] width 382 height 596
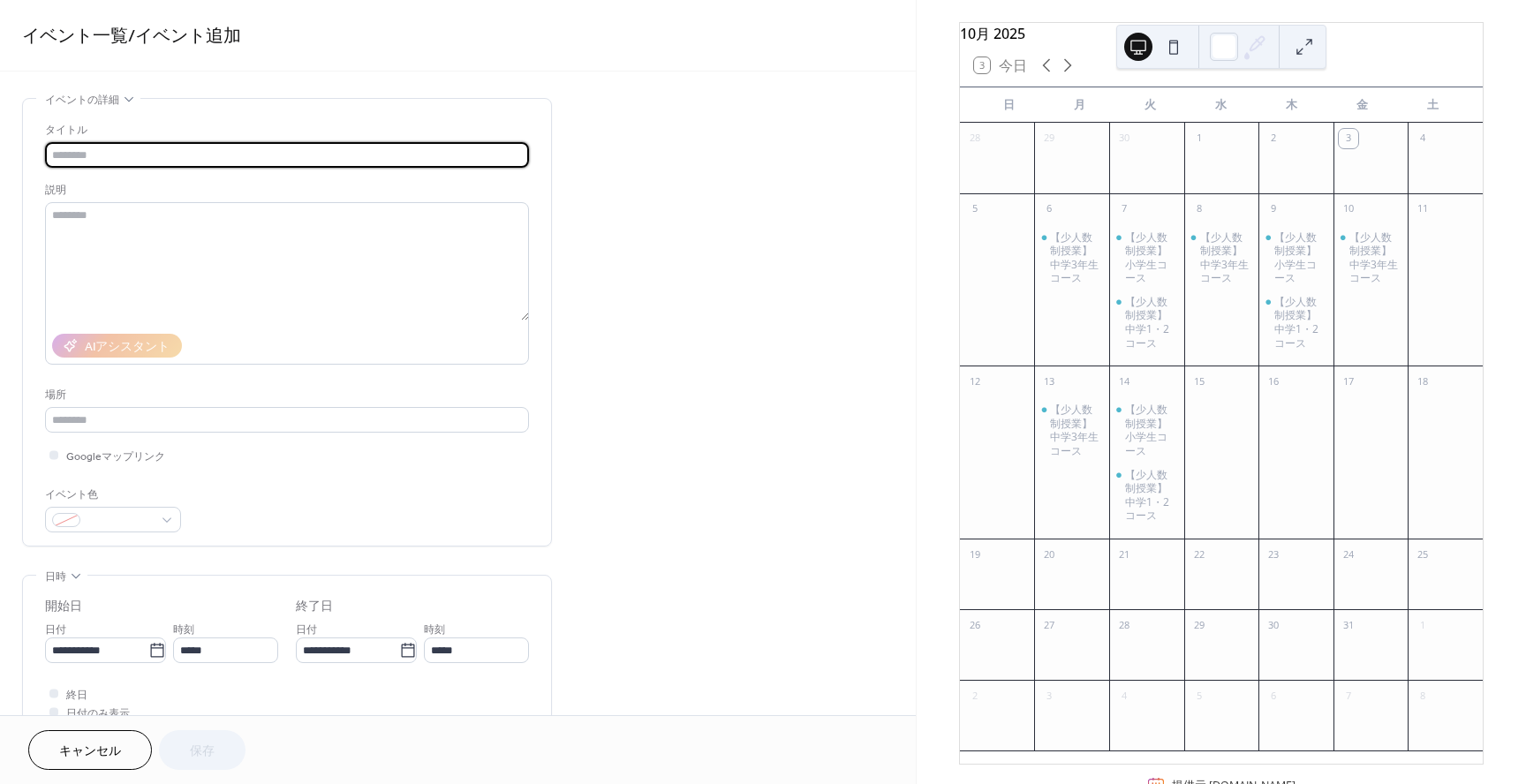
scroll to position [131, 0]
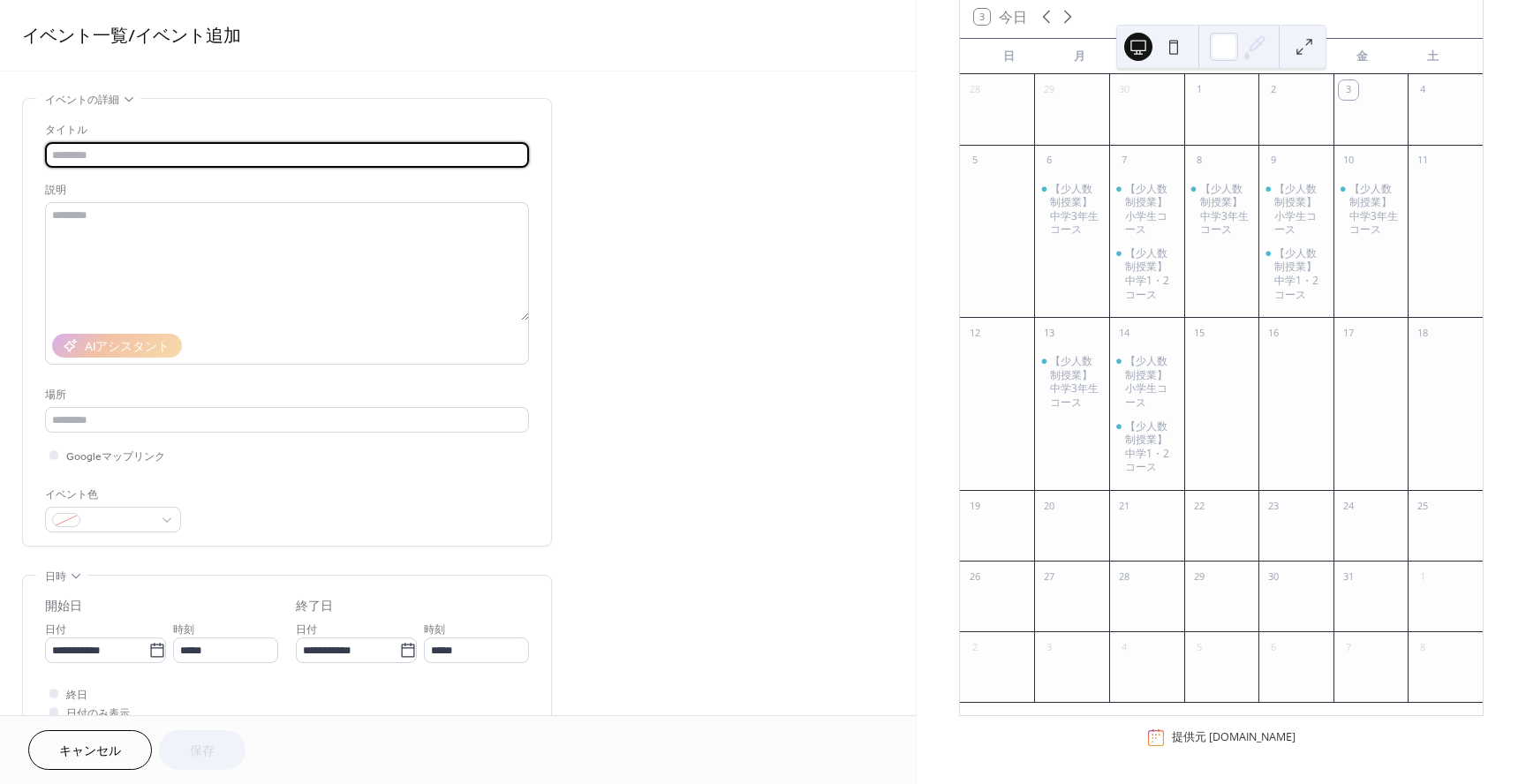
click at [99, 748] on span "キャンセル" at bounding box center [89, 752] width 62 height 19
